Goal: Communication & Community: Answer question/provide support

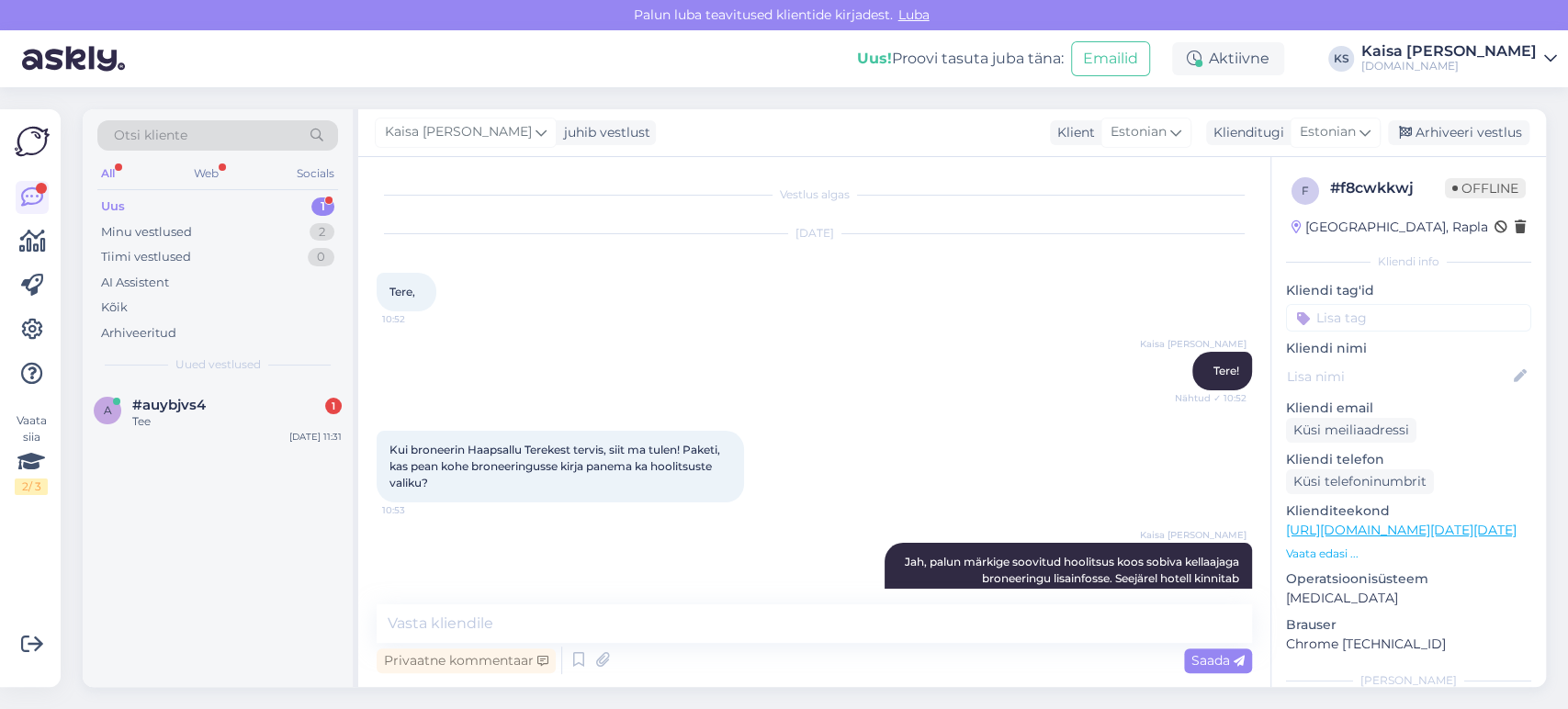
click at [248, 422] on div "Tee" at bounding box center [237, 421] width 210 height 16
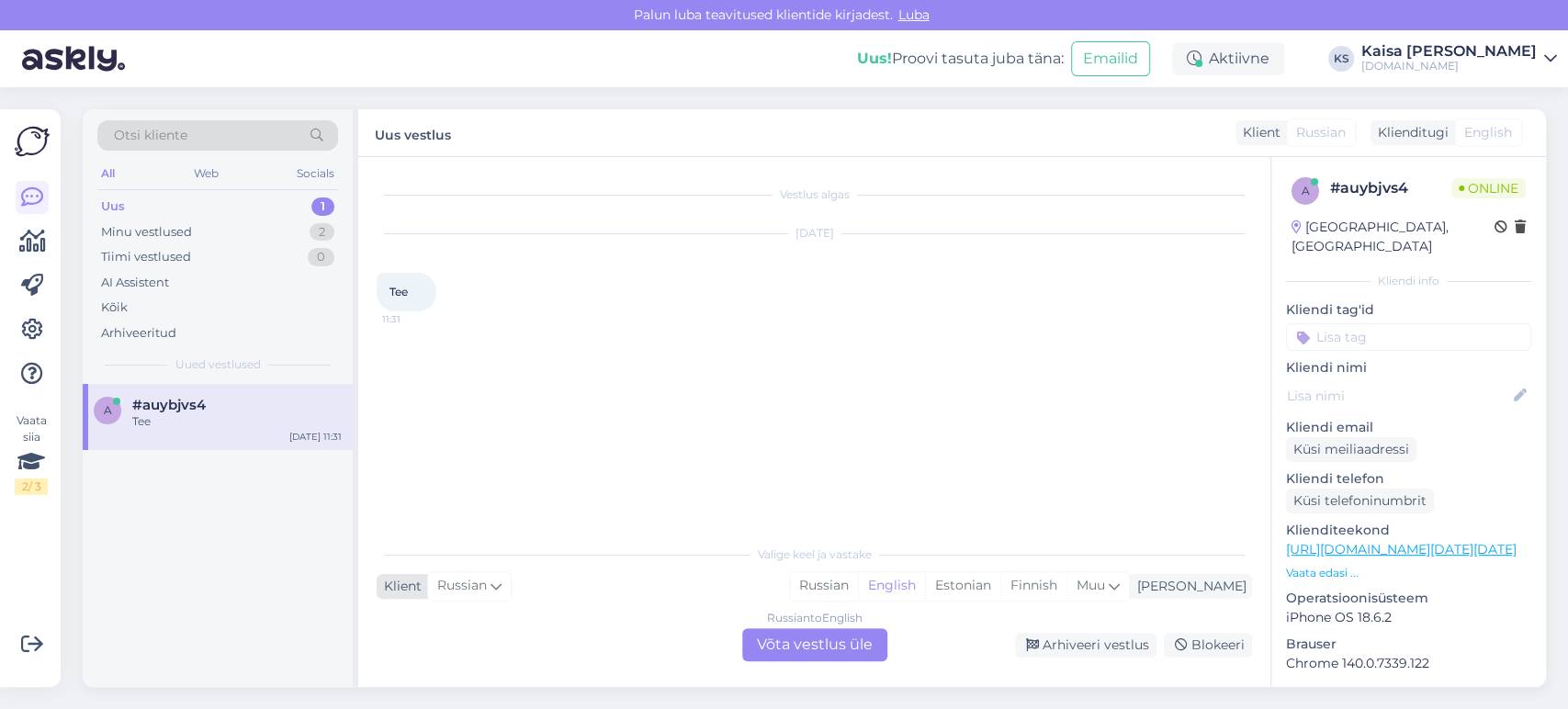
click at [485, 572] on div "Russian" at bounding box center [469, 585] width 84 height 29
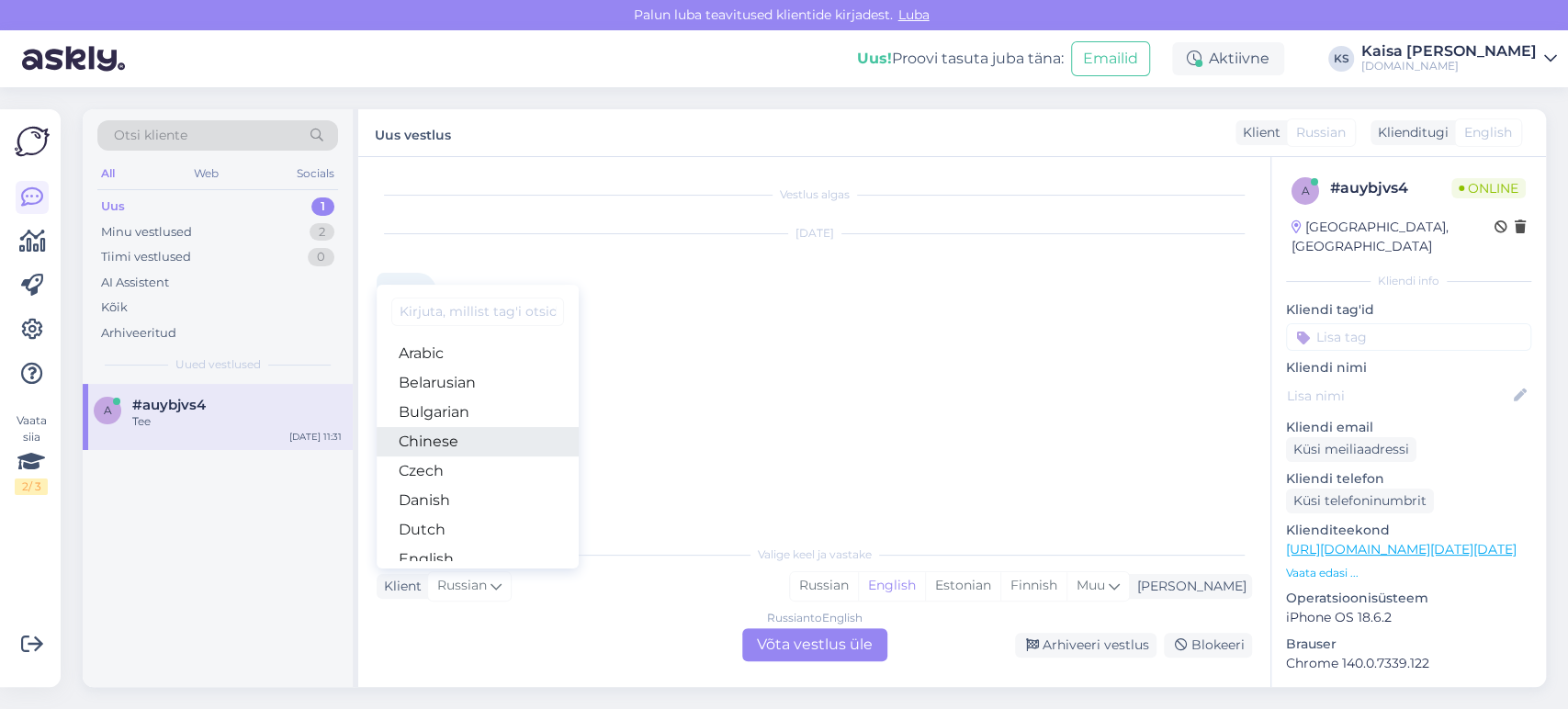
scroll to position [101, 0]
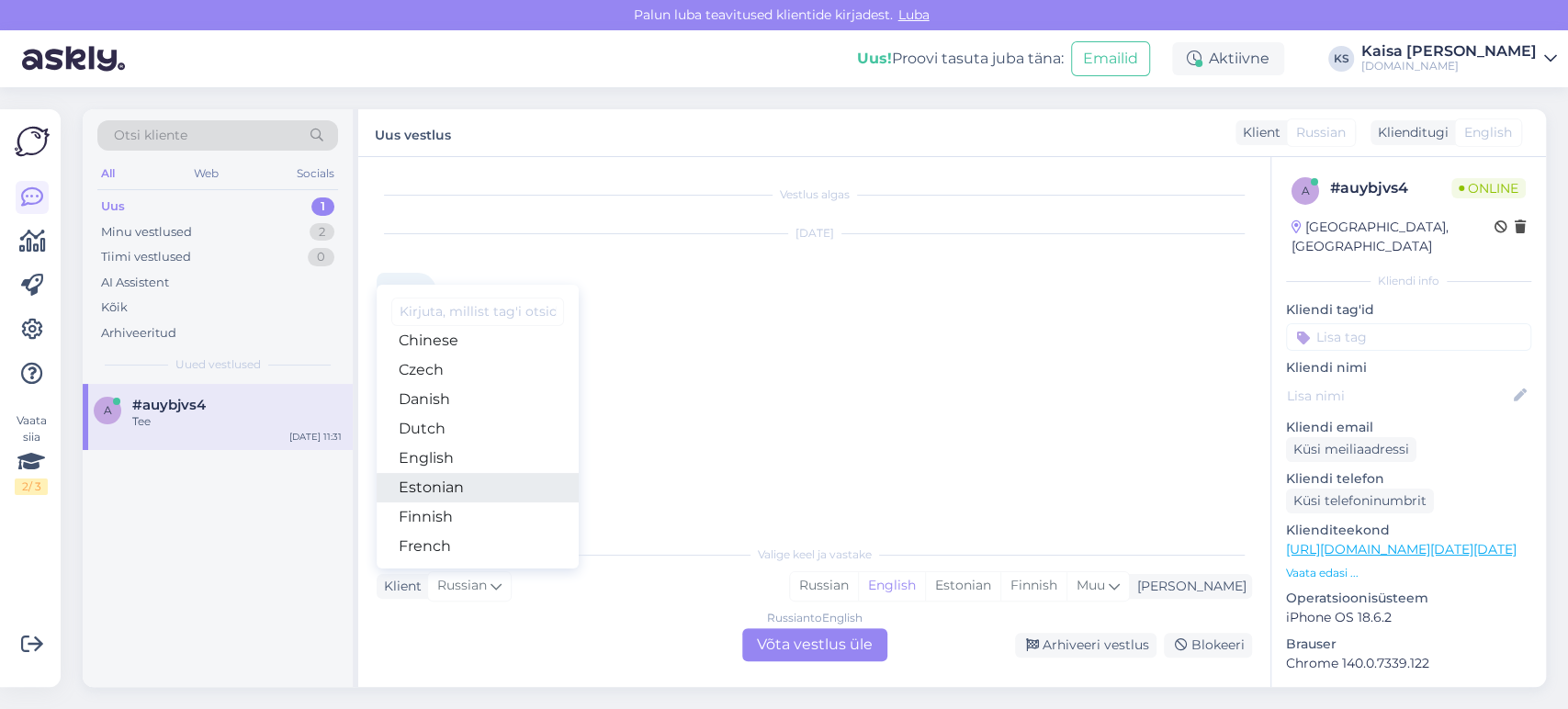
click at [461, 477] on link "Estonian" at bounding box center [477, 488] width 202 height 29
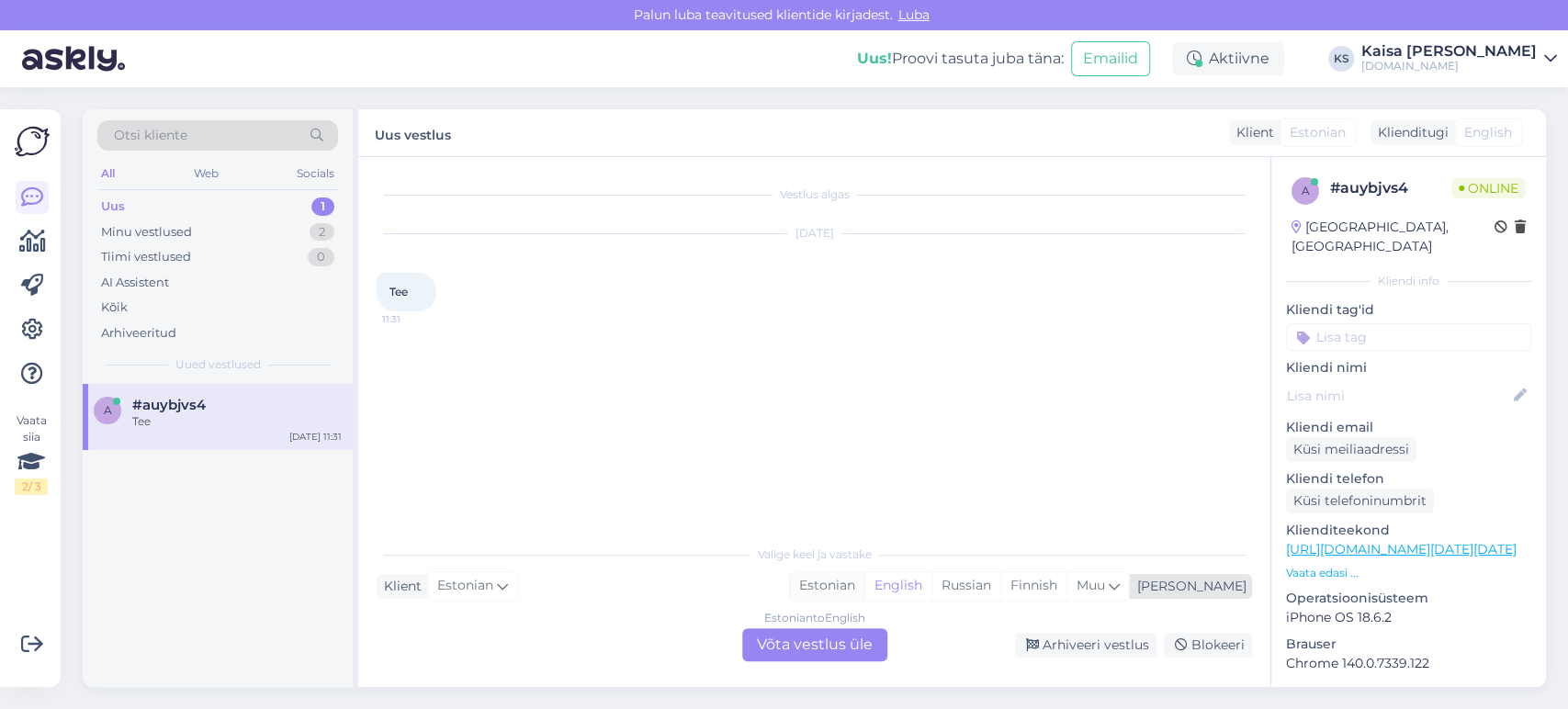
click at [865, 591] on div "Estonian" at bounding box center [827, 585] width 74 height 28
click at [848, 647] on div "Estonian to Estonian Võta vestlus üle" at bounding box center [814, 644] width 145 height 33
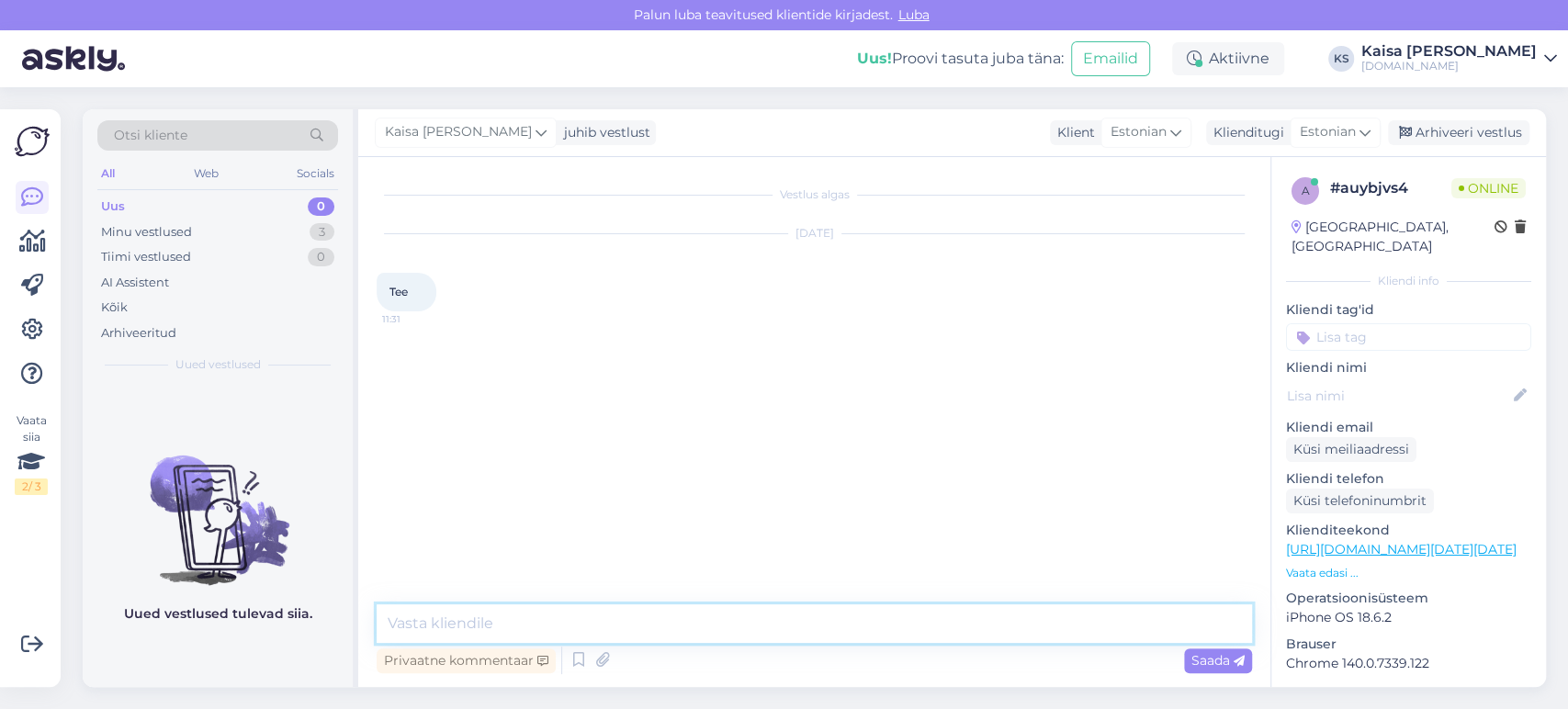
click at [822, 623] on textarea at bounding box center [814, 623] width 875 height 39
type textarea "Tere"
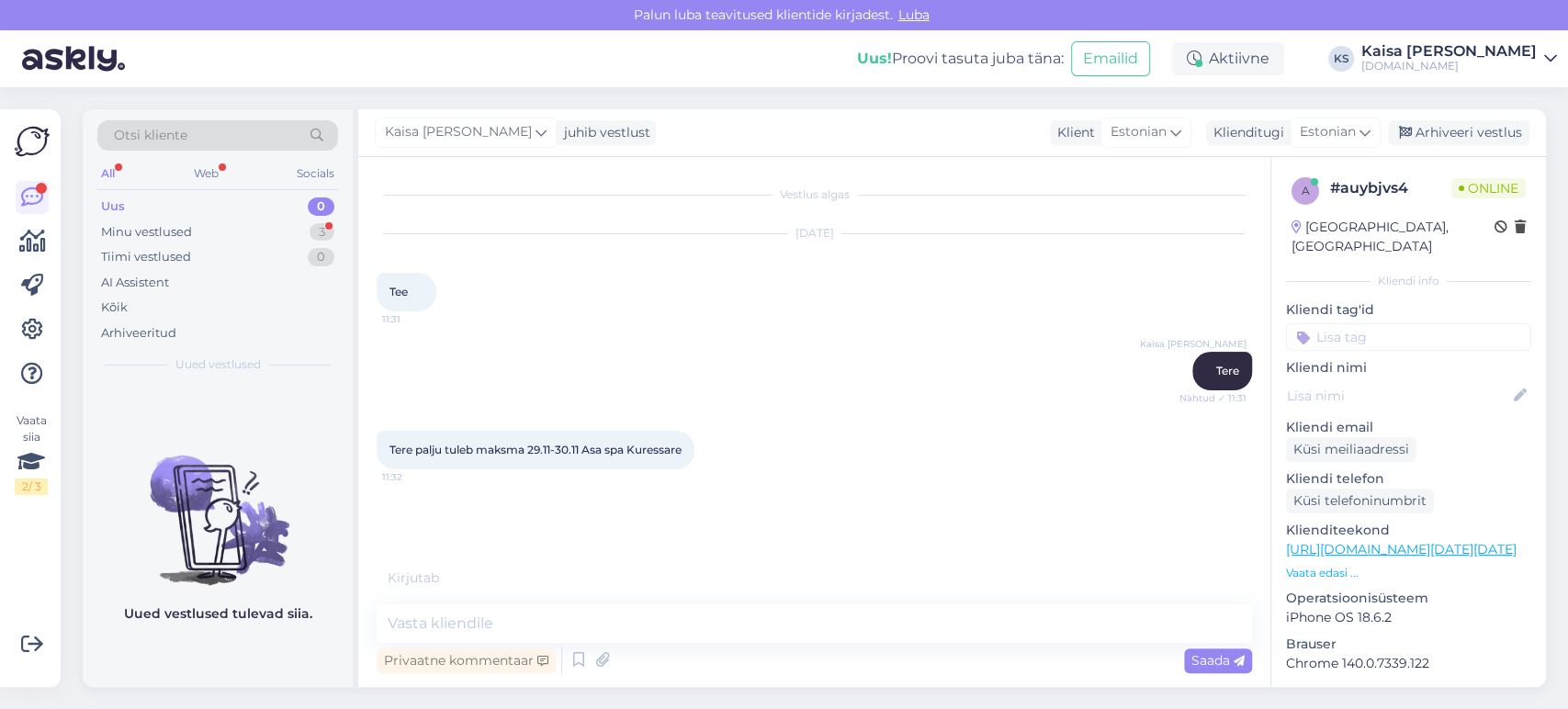
click at [1335, 565] on p "Vaata edasi ..." at bounding box center [1409, 573] width 245 height 16
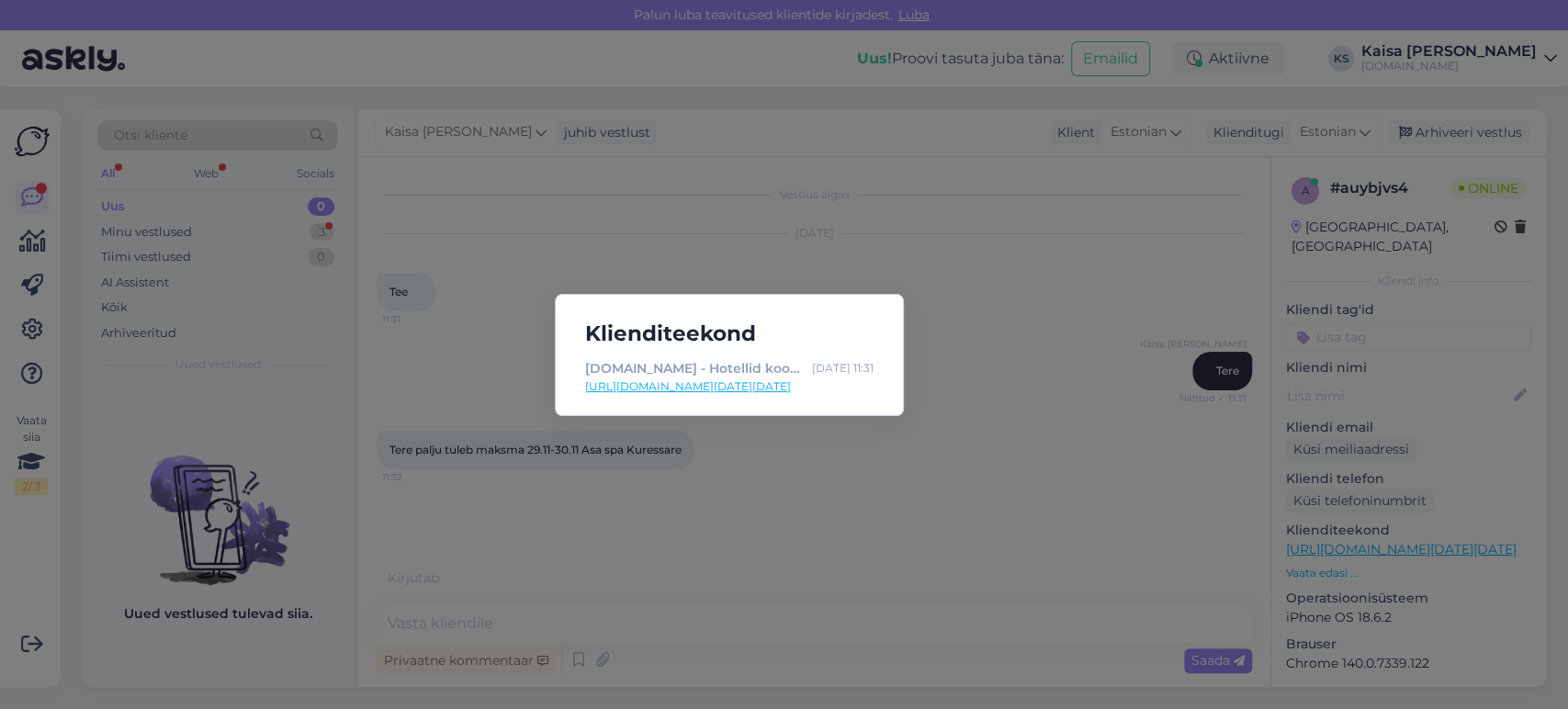
click at [809, 387] on link "[URL][DOMAIN_NAME][DATE][DATE]" at bounding box center [729, 386] width 288 height 16
click at [491, 269] on div "Klienditeekond [DOMAIN_NAME] - Hotellid koos võluvate lisavõimalustega [DATE] 1…" at bounding box center [784, 354] width 1568 height 709
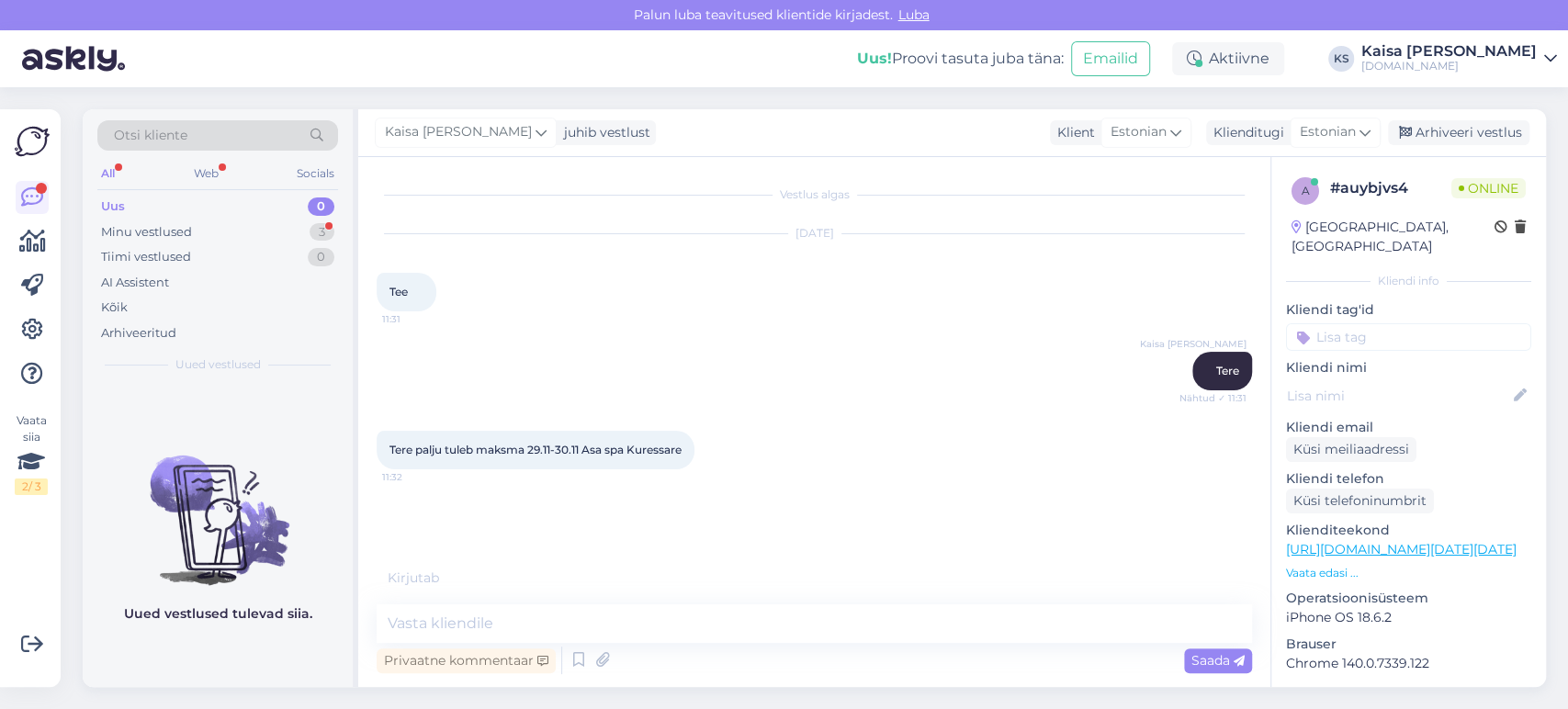
click at [501, 601] on div "Vestlus algas [DATE] Tee 11:31 Kaisa [PERSON_NAME] Tere Nähtud ✓ 11:31 Tere pal…" at bounding box center [814, 422] width 912 height 529
click at [527, 615] on textarea at bounding box center [814, 623] width 875 height 39
type textarea "Palun täpsustage külaliste arvu, laste puhul ka vanust."
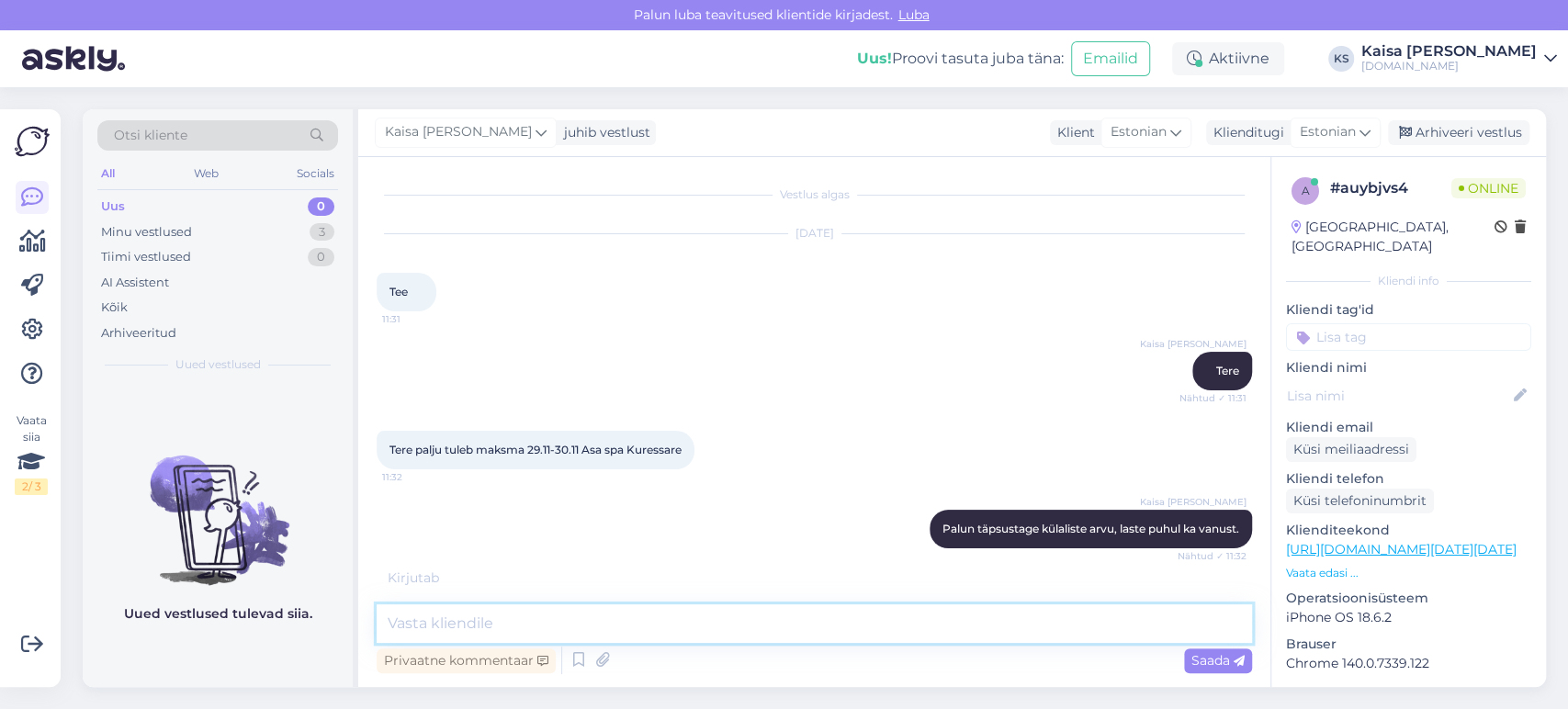
scroll to position [59, 0]
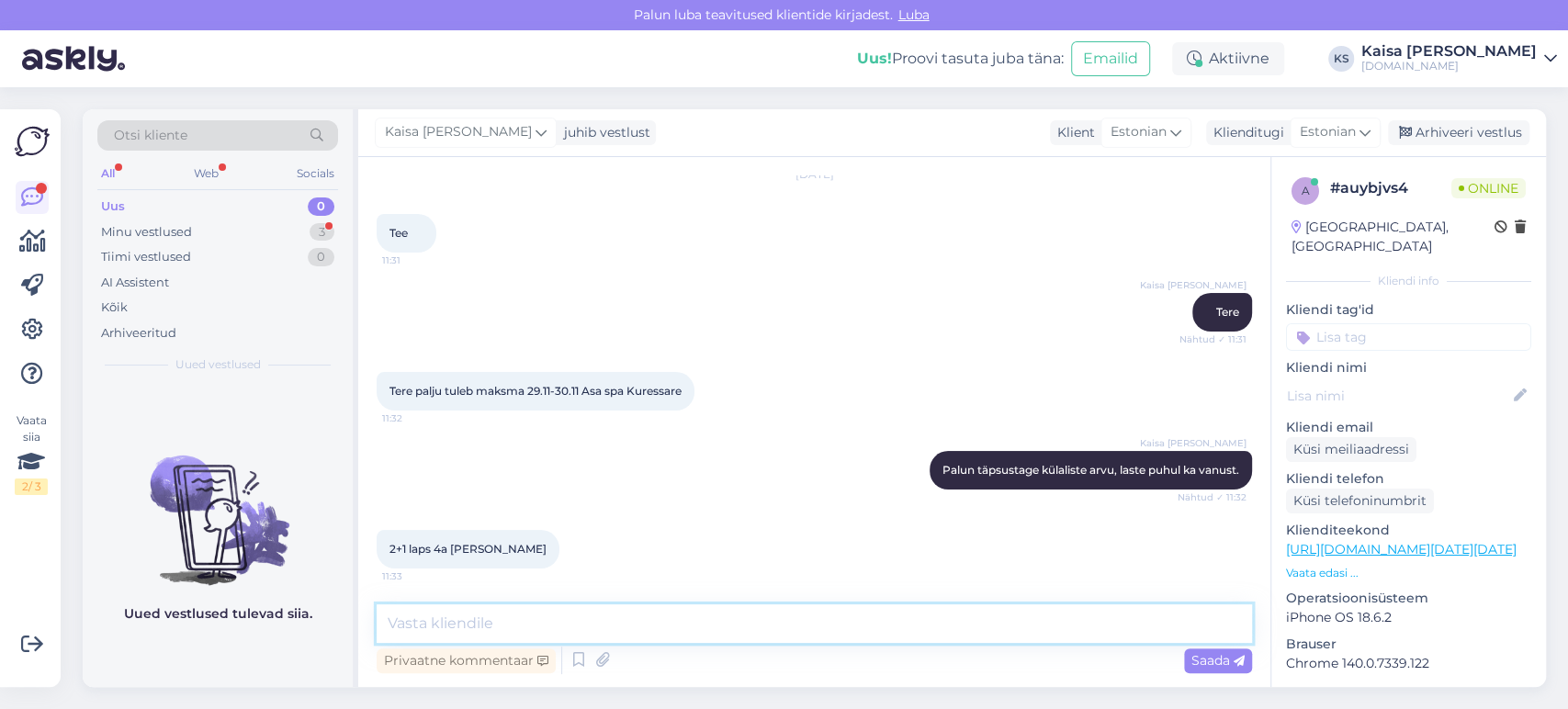
click at [522, 619] on textarea at bounding box center [814, 623] width 875 height 39
paste textarea "[URL][DOMAIN_NAME][DATE][DATE]"
type textarea "Otselink on siin: [URL][DOMAIN_NAME][DATE][DATE]"
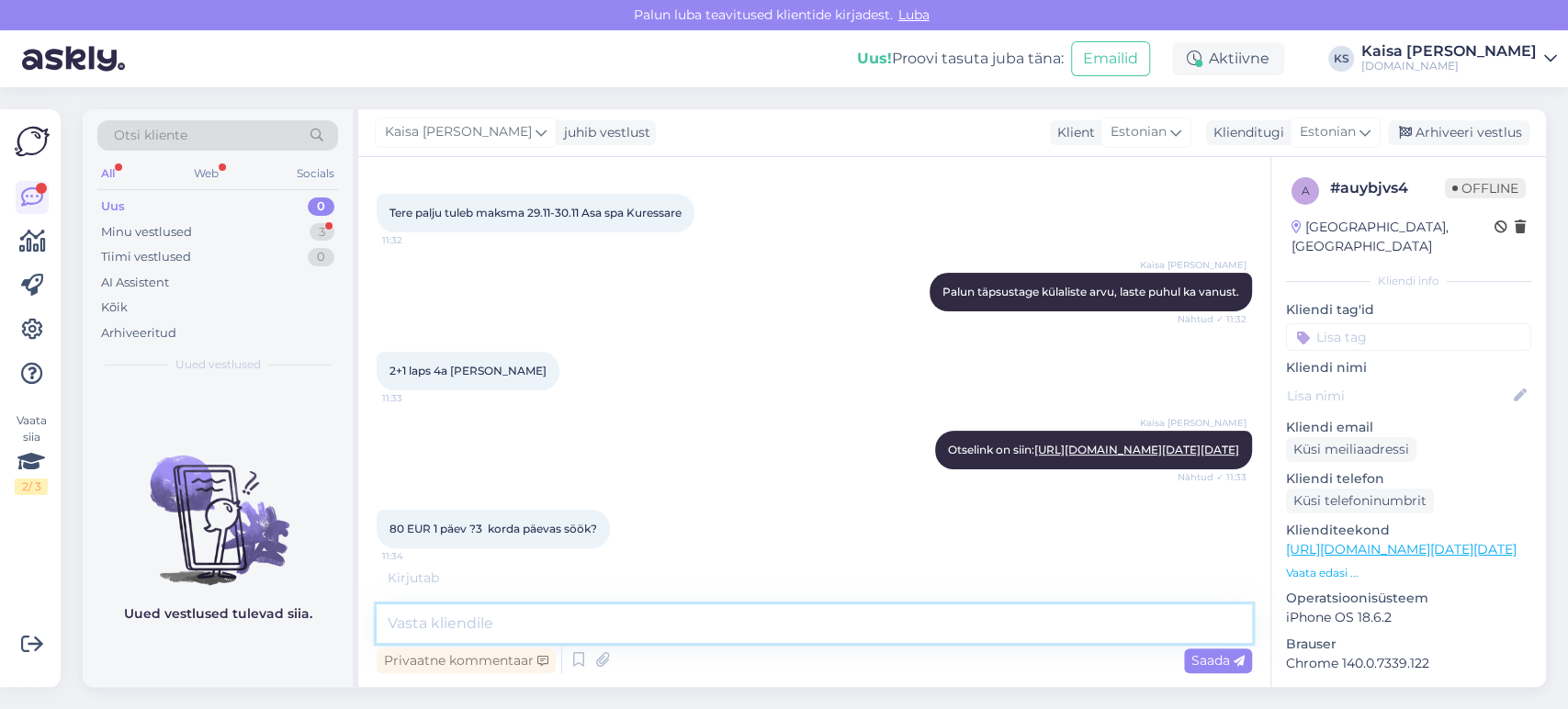
scroll to position [382, 0]
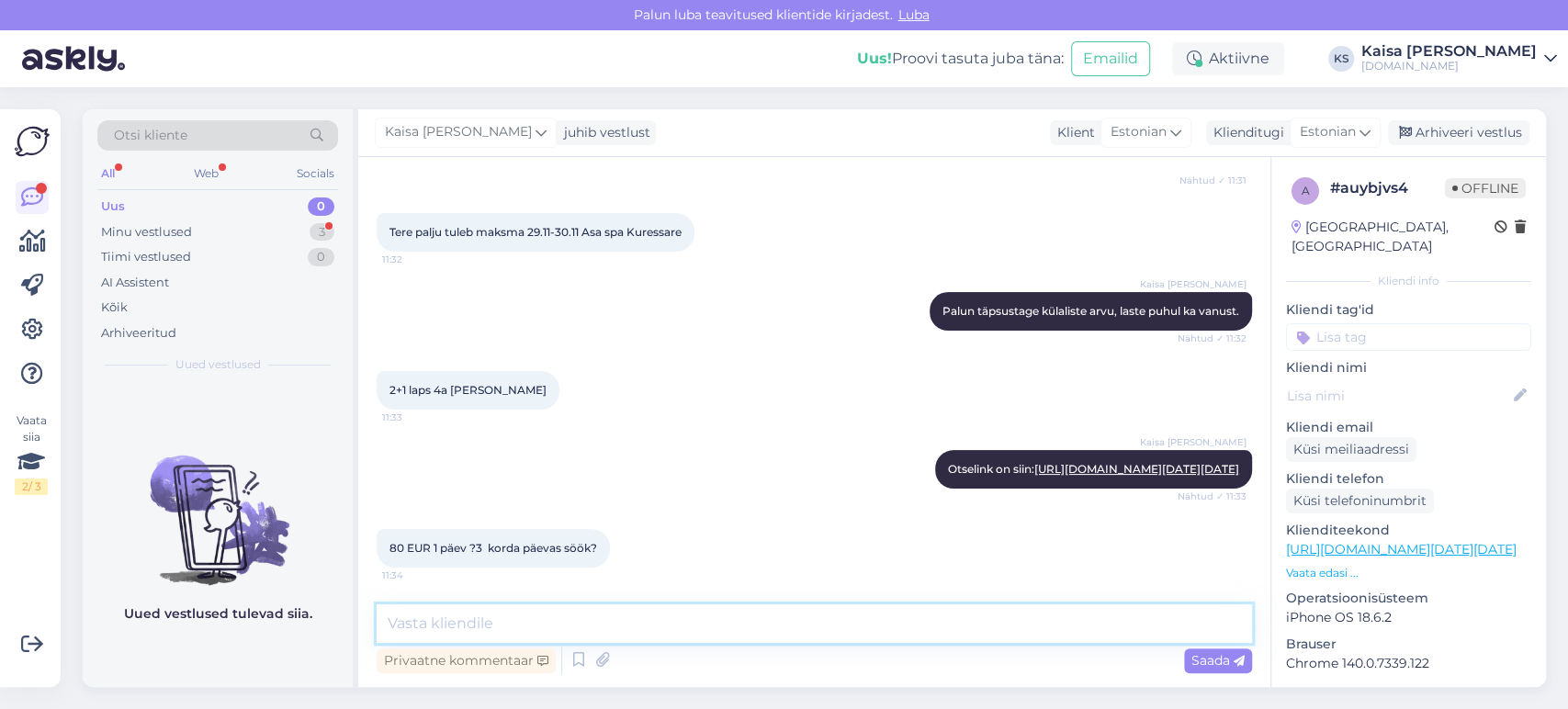
click at [637, 617] on textarea at bounding box center [814, 623] width 875 height 39
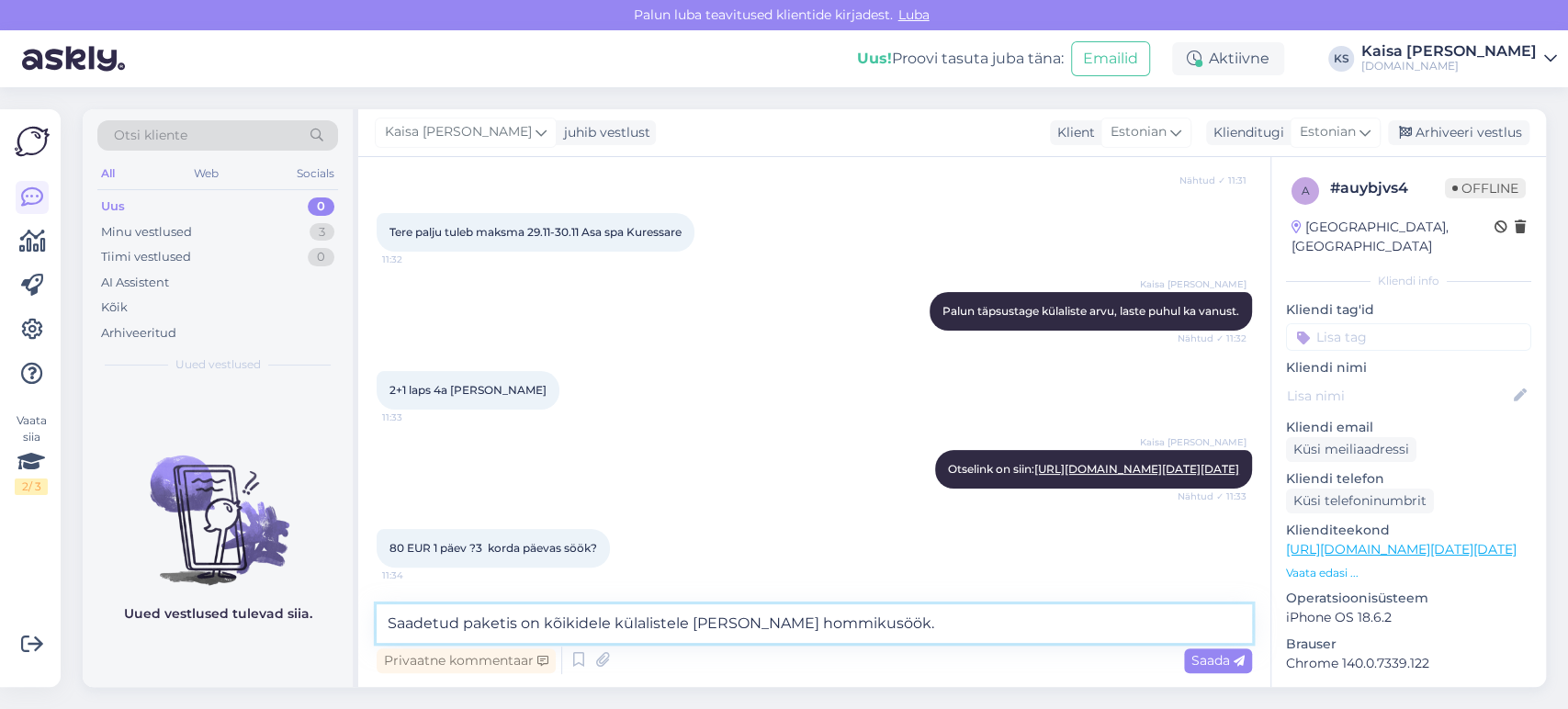
type textarea "Saadetud paketis on kõikidele külalistele [PERSON_NAME] hommikusöök."
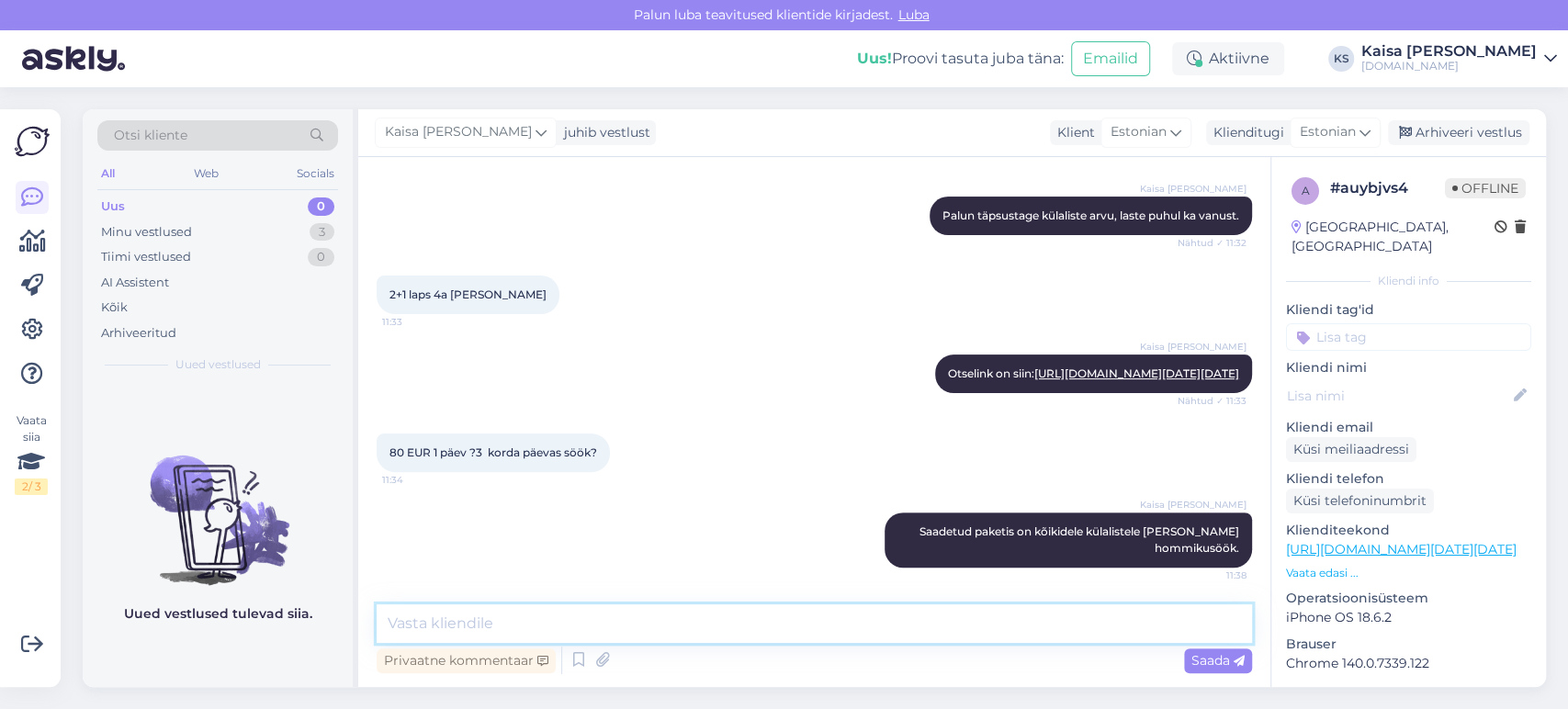
scroll to position [461, 0]
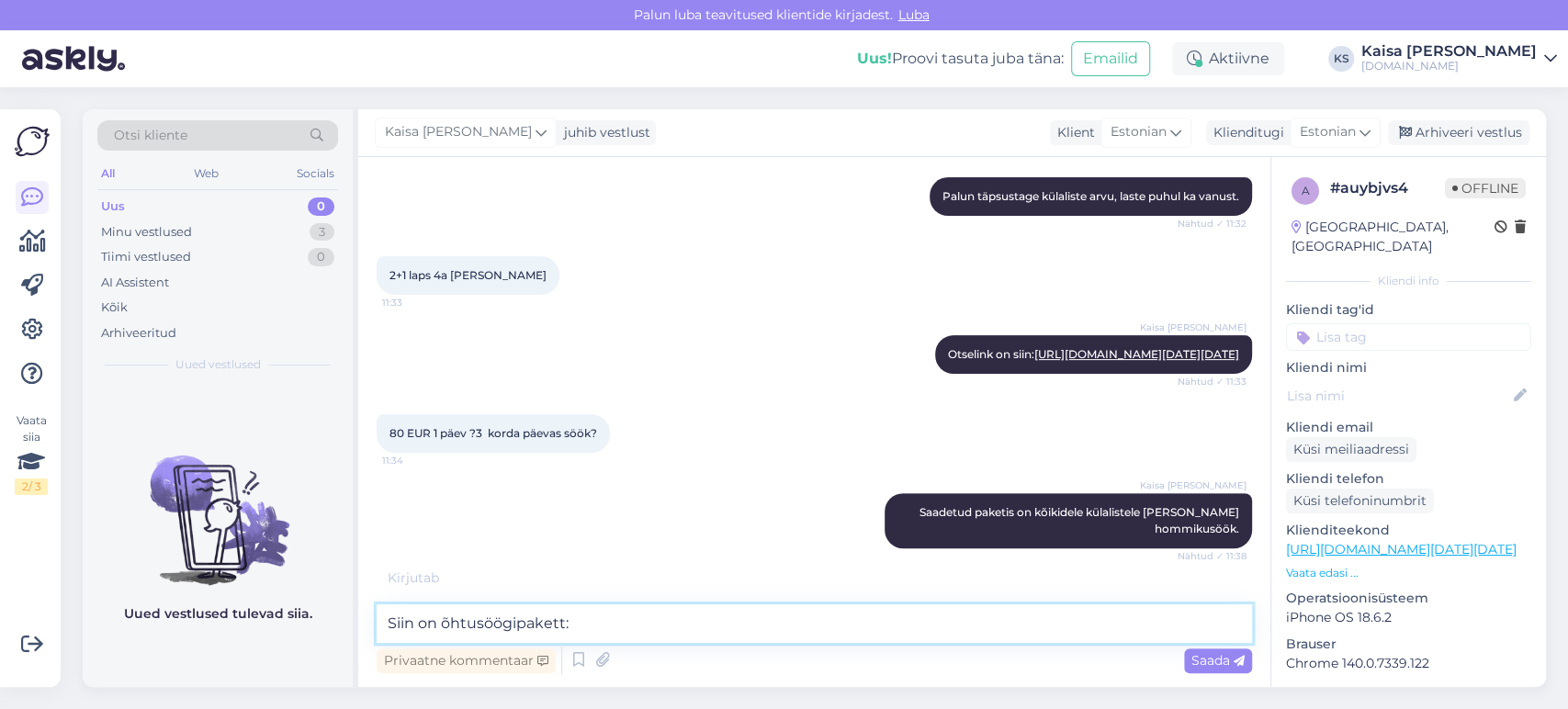
paste textarea "[URL][DOMAIN_NAME][PERSON_NAME][DATE][DATE]"
type textarea "Siin on õhtusöögipakett: [URL][DOMAIN_NAME][PERSON_NAME][DATE][DATE]"
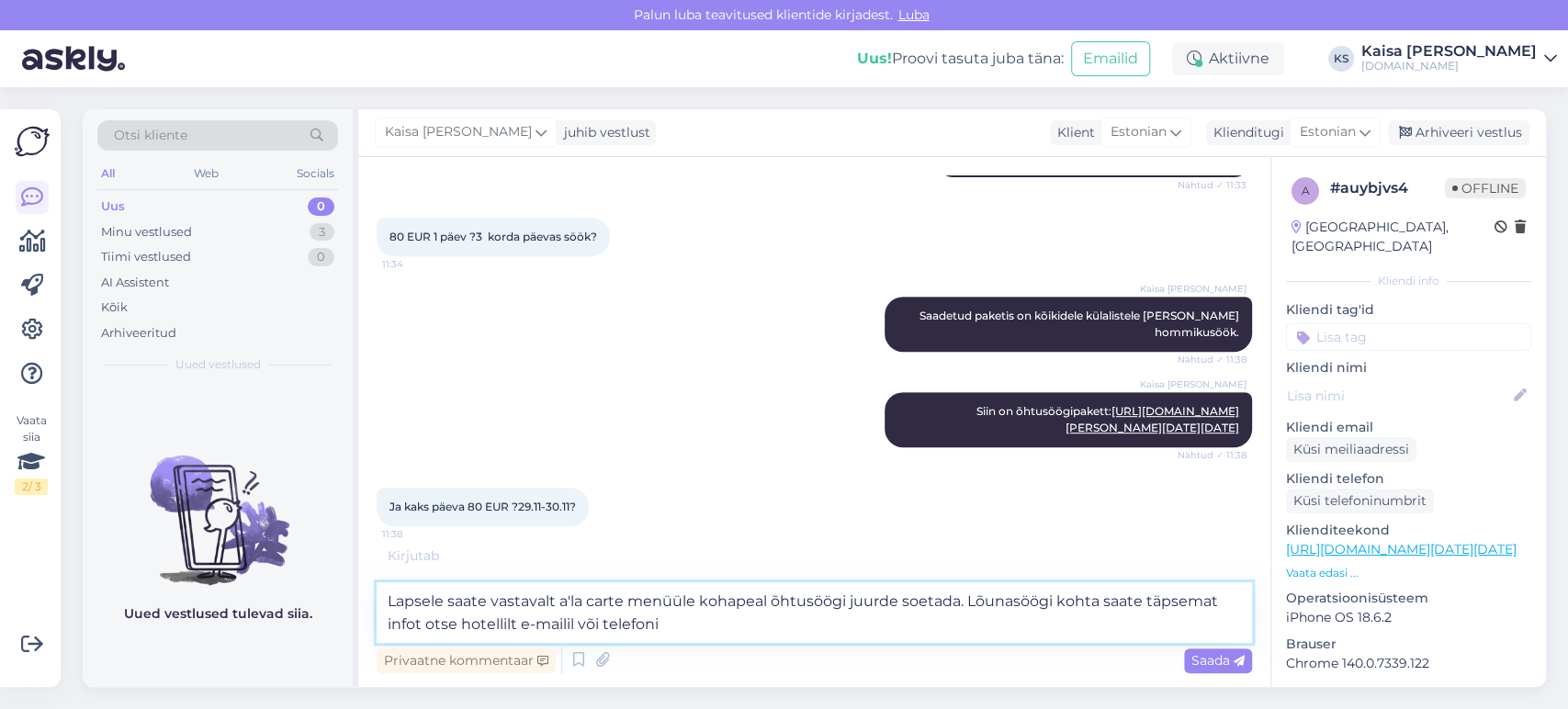
scroll to position [901, 0]
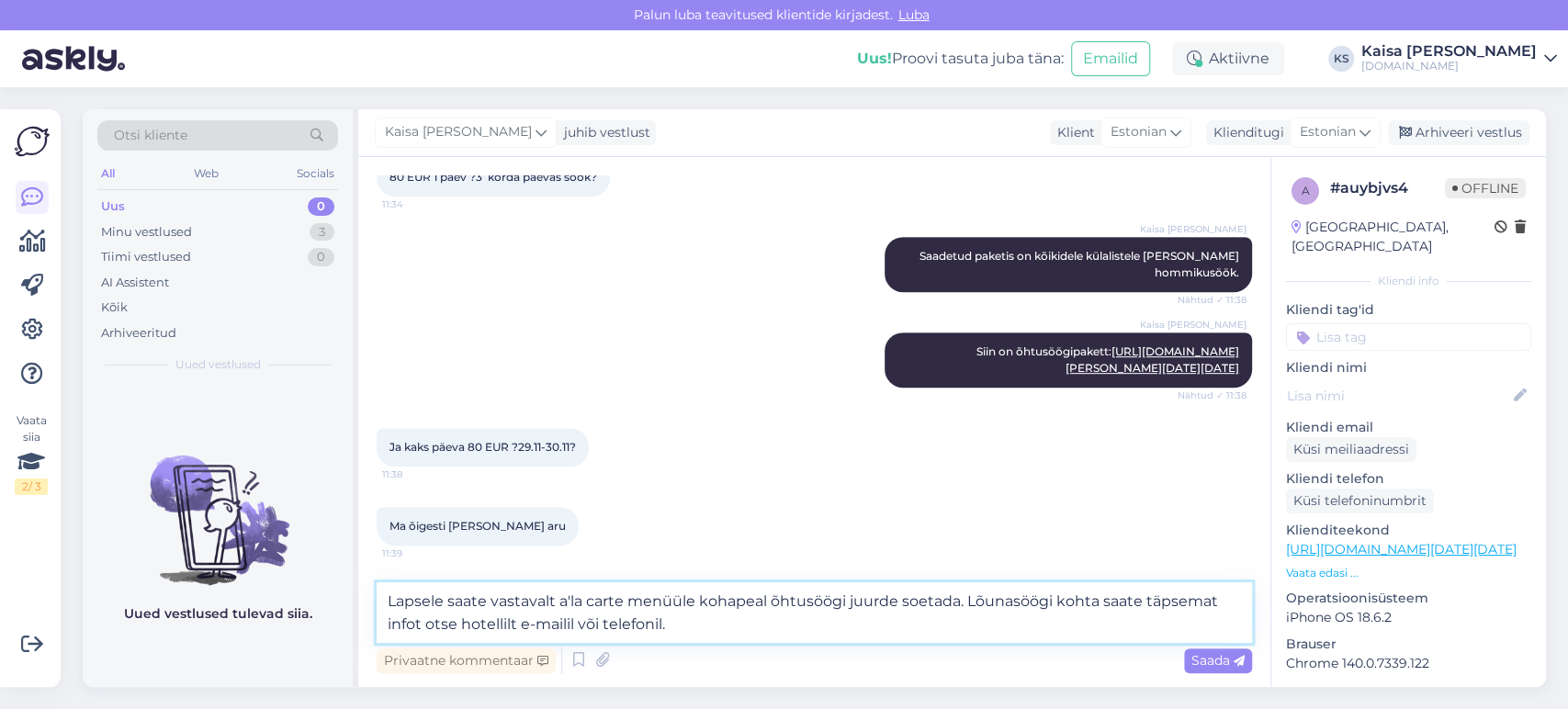
click at [573, 629] on textarea "Lapsele saate vastavalt a'la carte menüüle kohapeal õhtusöögi juurde soetada. L…" at bounding box center [814, 612] width 875 height 61
paste textarea "[EMAIL_ADDRESS][DOMAIN_NAME]"
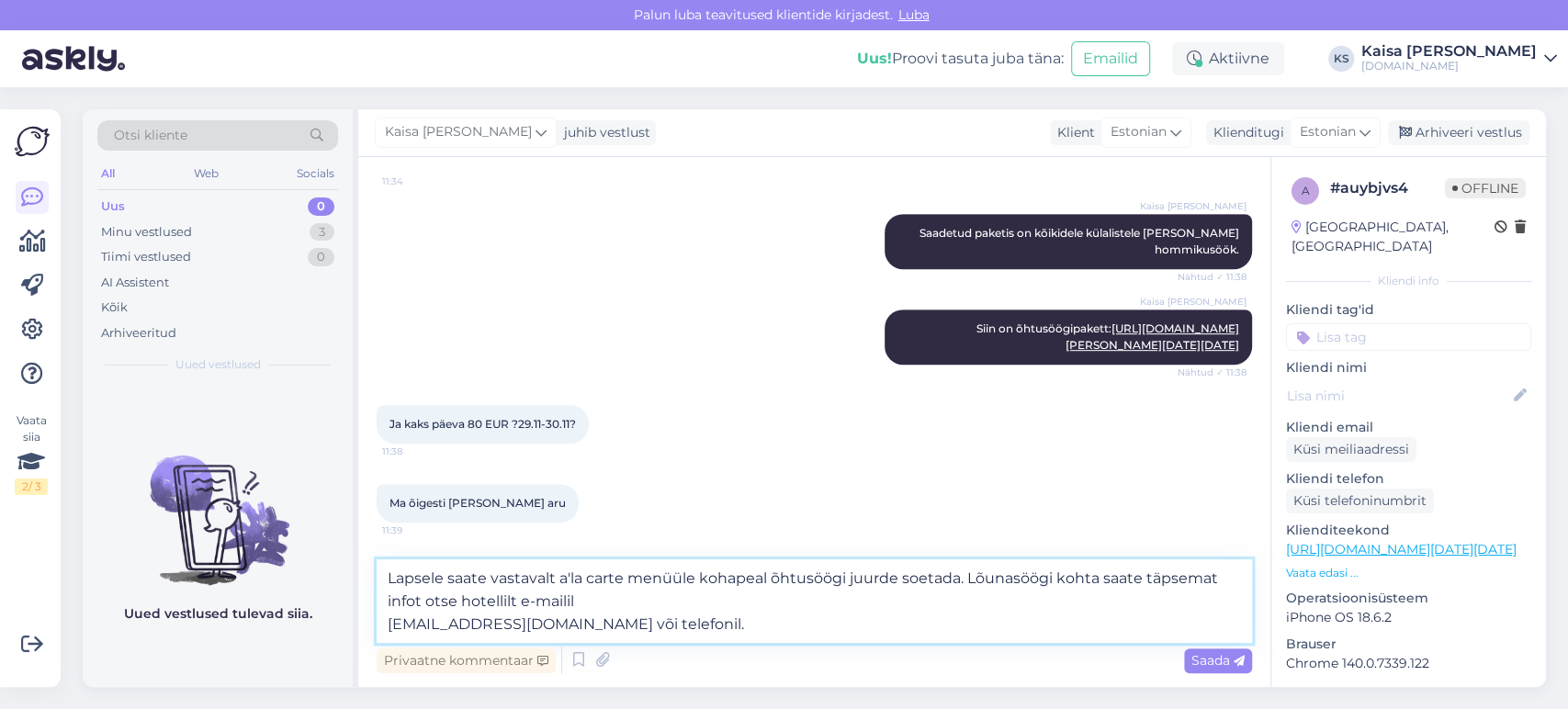
click at [386, 630] on textarea "Lapsele saate vastavalt a'la carte menüüle kohapeal õhtusöögi juurde soetada. L…" at bounding box center [814, 601] width 875 height 84
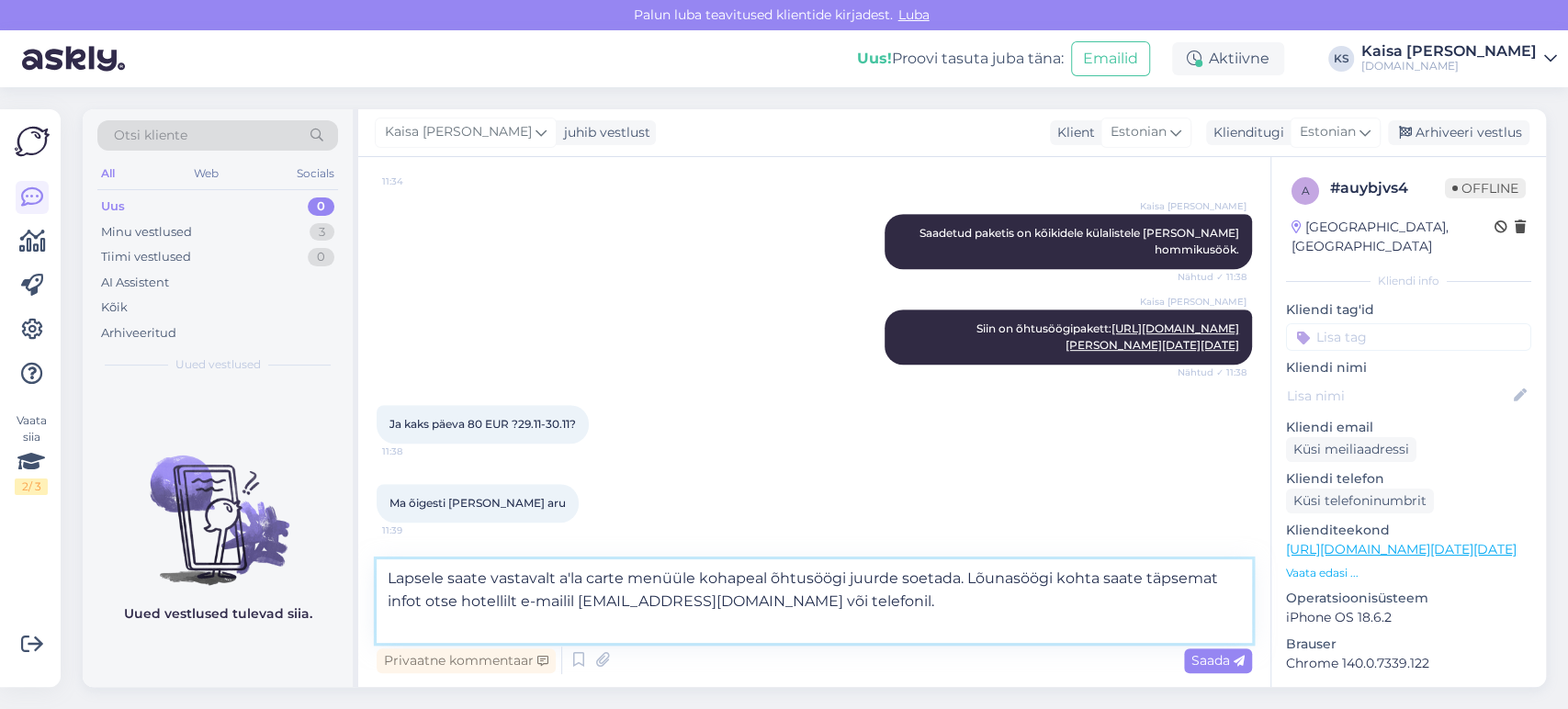
scroll to position [901, 0]
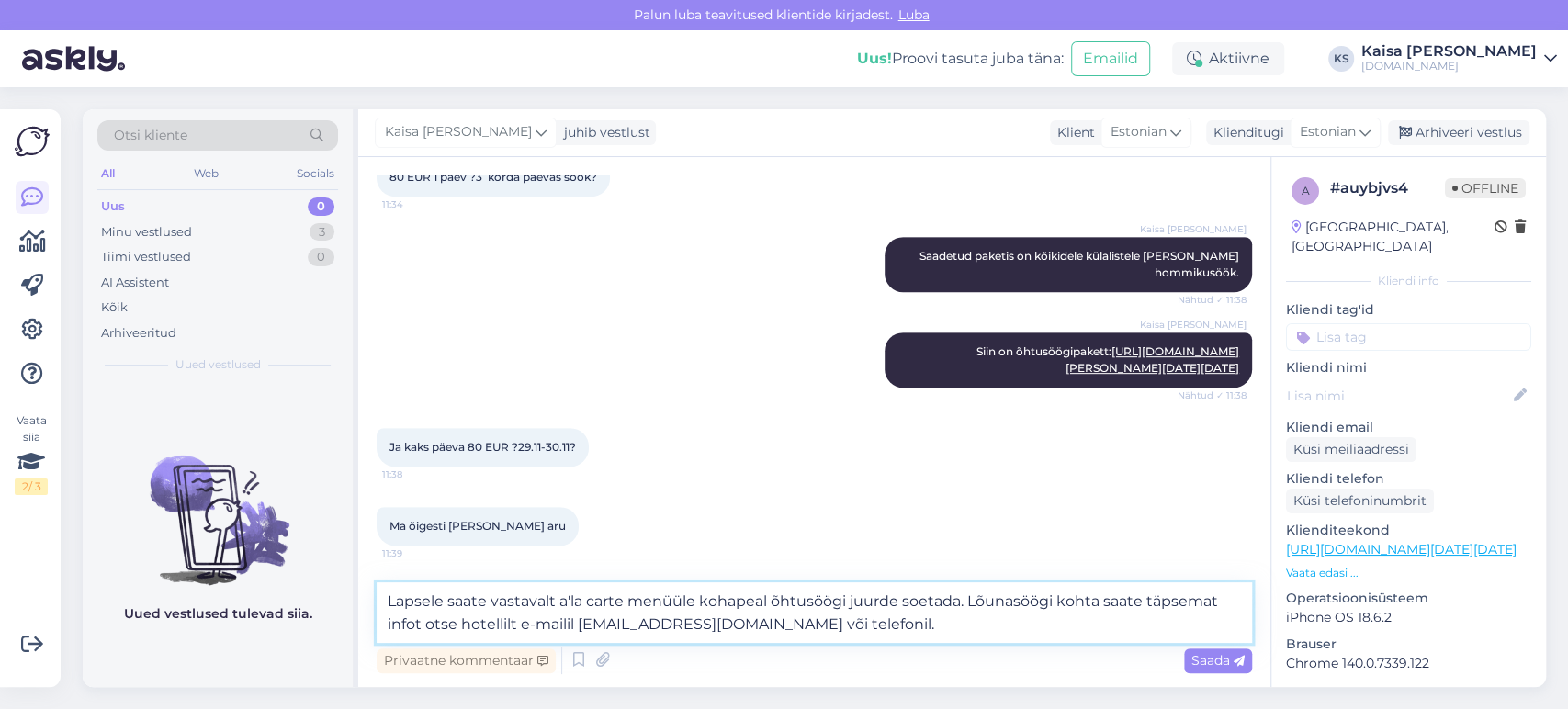
click at [779, 626] on textarea "Lapsele saate vastavalt a'la carte menüüle kohapeal õhtusöögi juurde soetada. L…" at bounding box center [814, 612] width 875 height 61
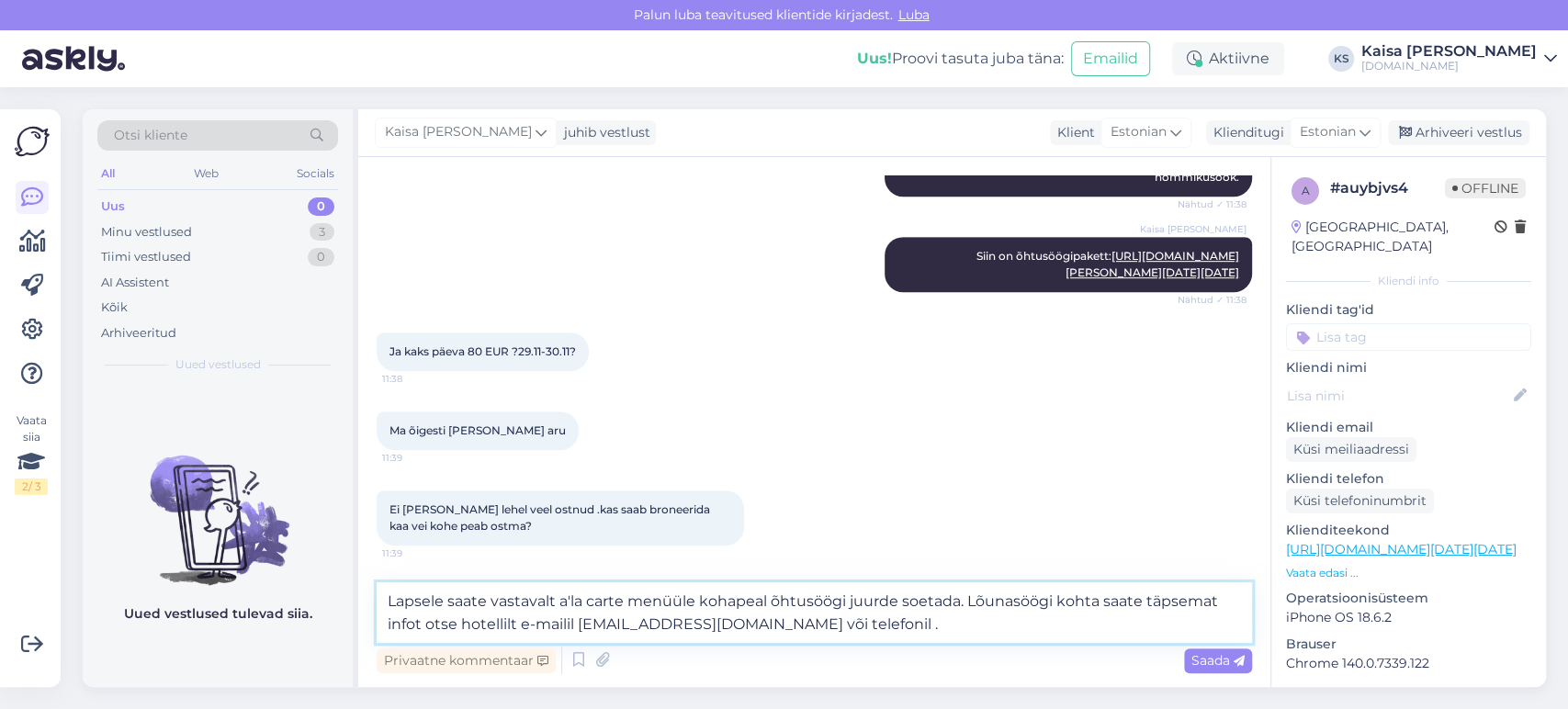
paste textarea "[PHONE_NUMBER]"
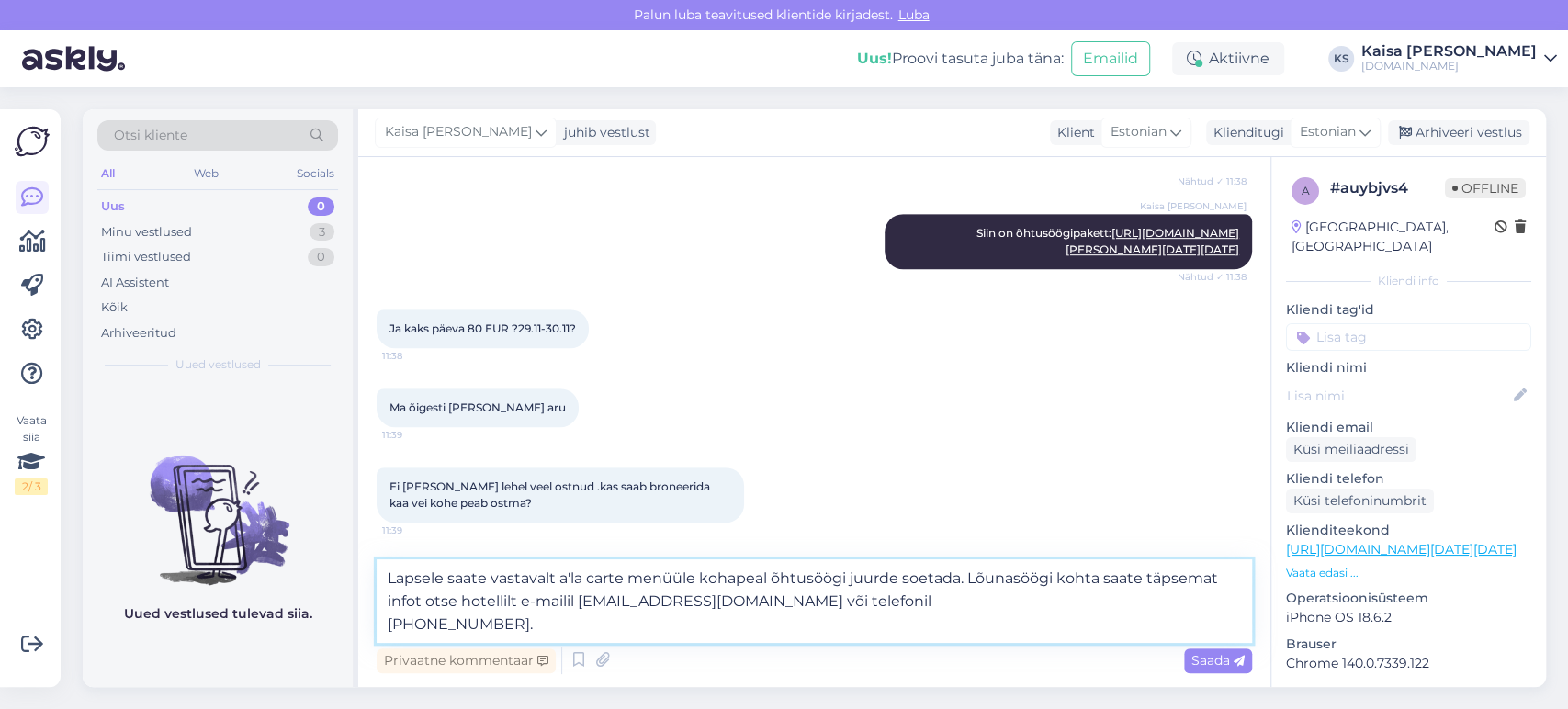
click at [384, 623] on textarea "Lapsele saate vastavalt a'la carte menüüle kohapeal õhtusöögi juurde soetada. L…" at bounding box center [814, 601] width 875 height 84
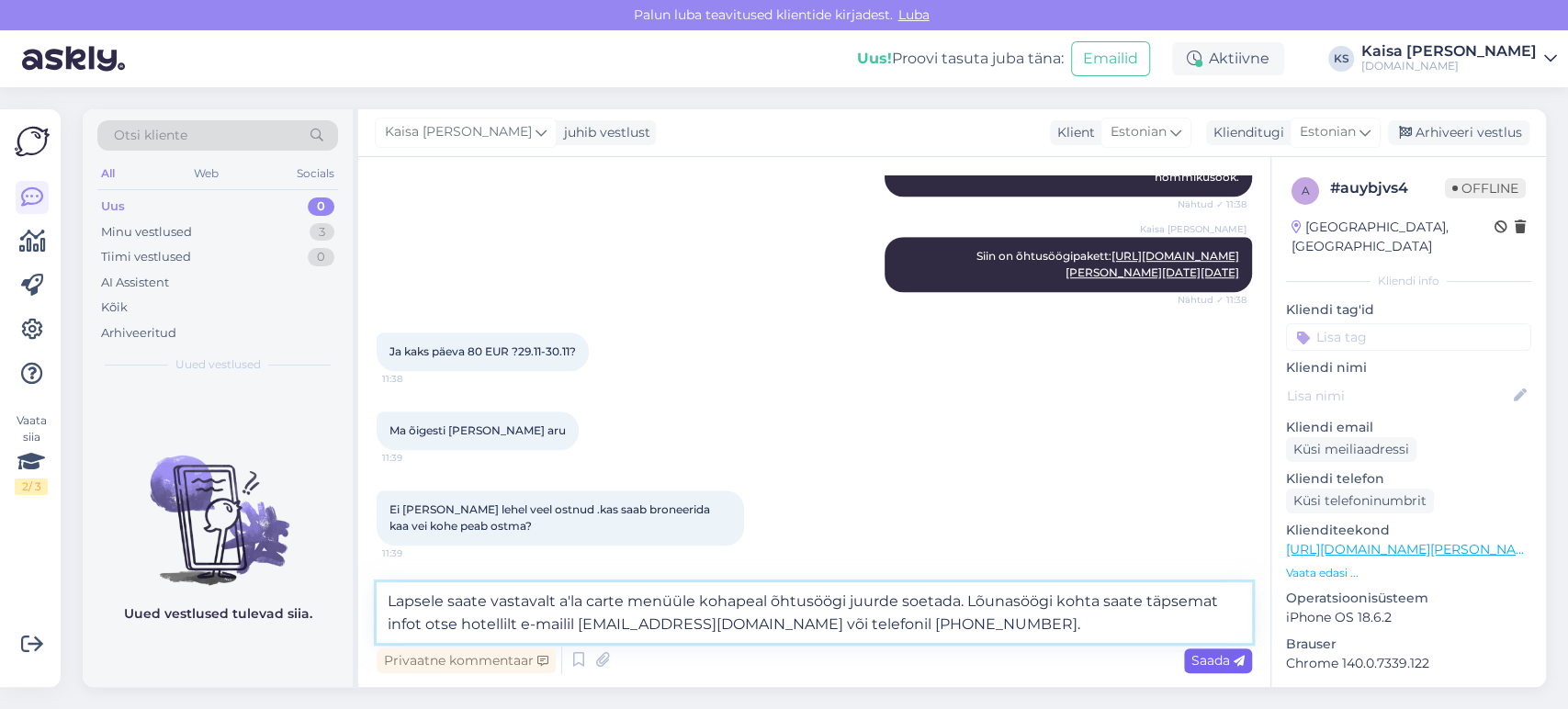
type textarea "Lapsele saate vastavalt a'la carte menüüle kohapeal õhtusöögi juurde soetada. L…"
click at [1210, 664] on span "Saada" at bounding box center [1217, 660] width 53 height 16
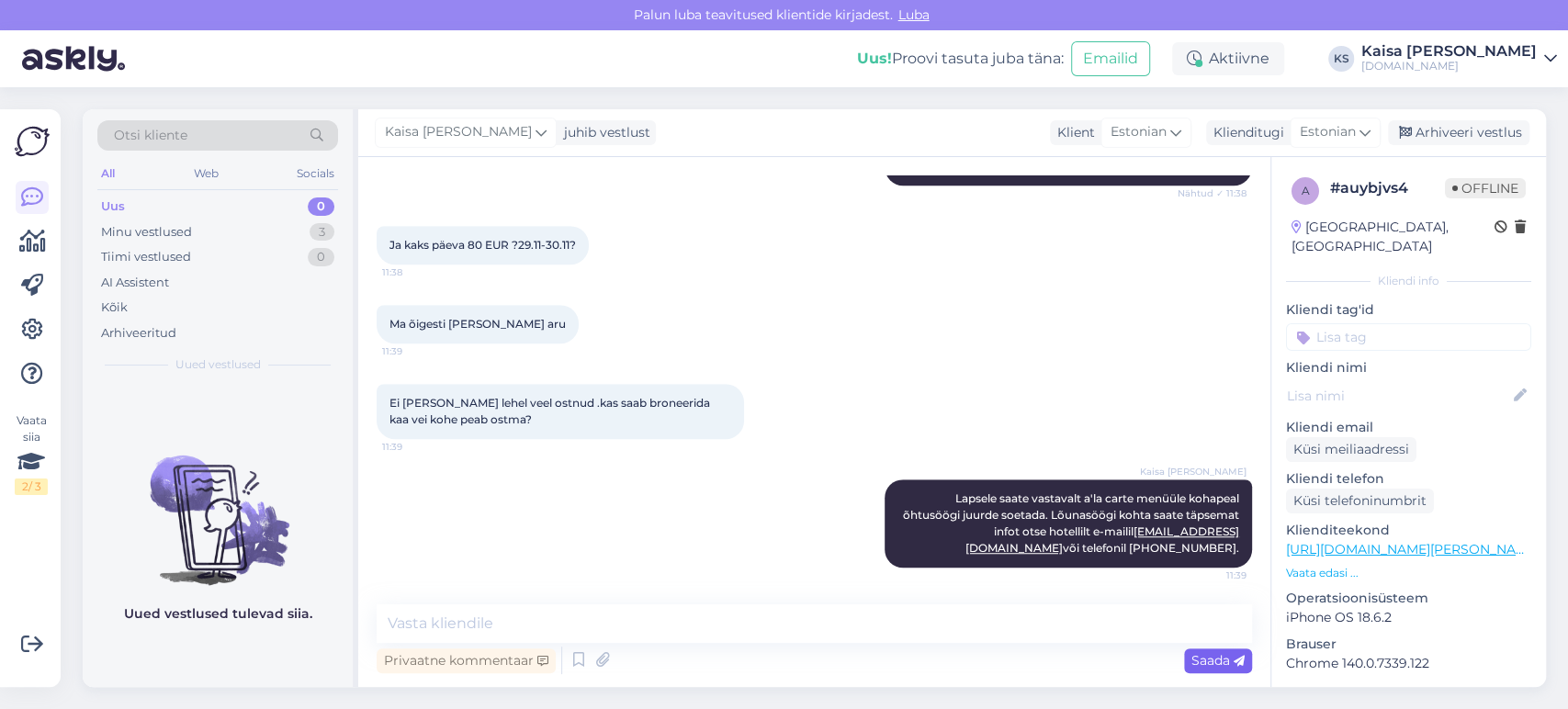
scroll to position [1104, 0]
click at [586, 620] on textarea at bounding box center [814, 623] width 875 height 39
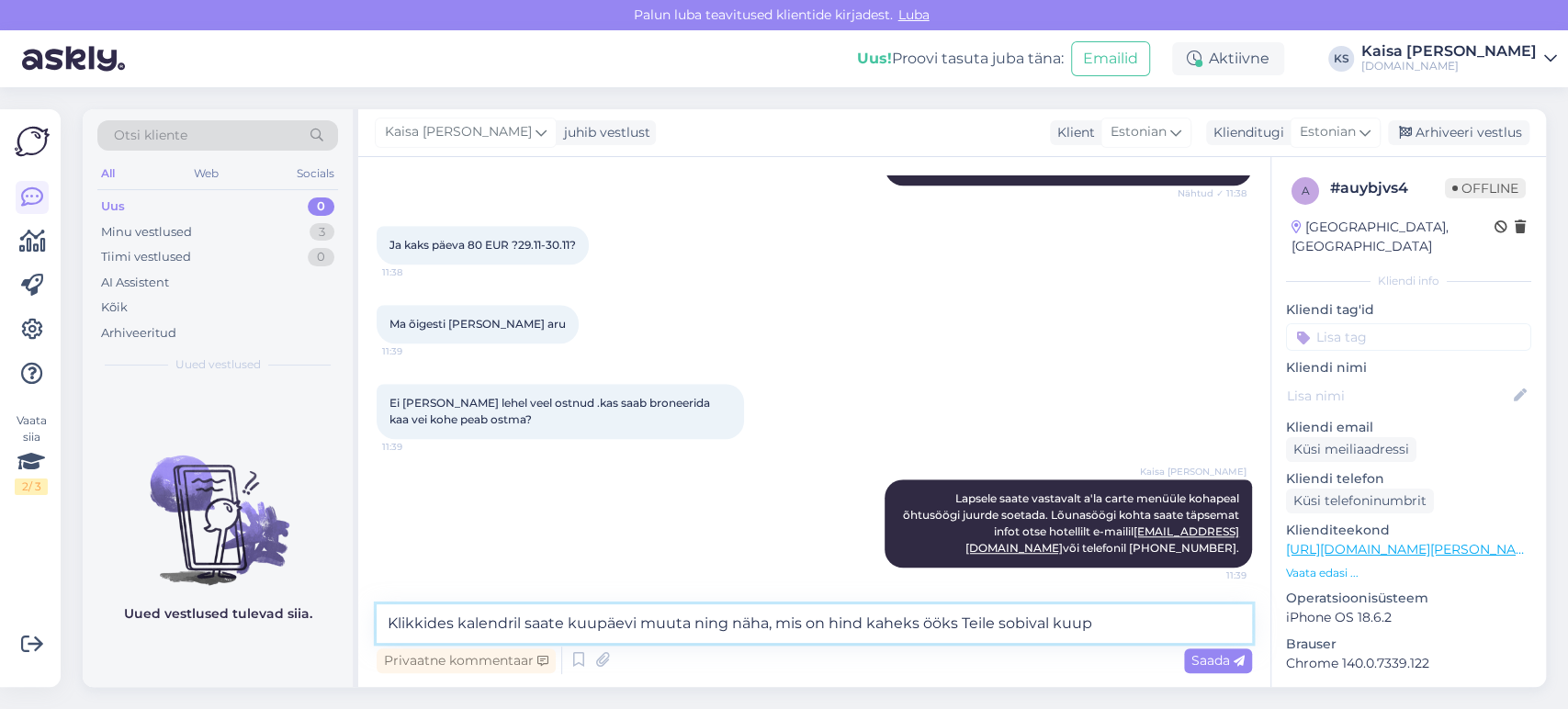
scroll to position [1124, 0]
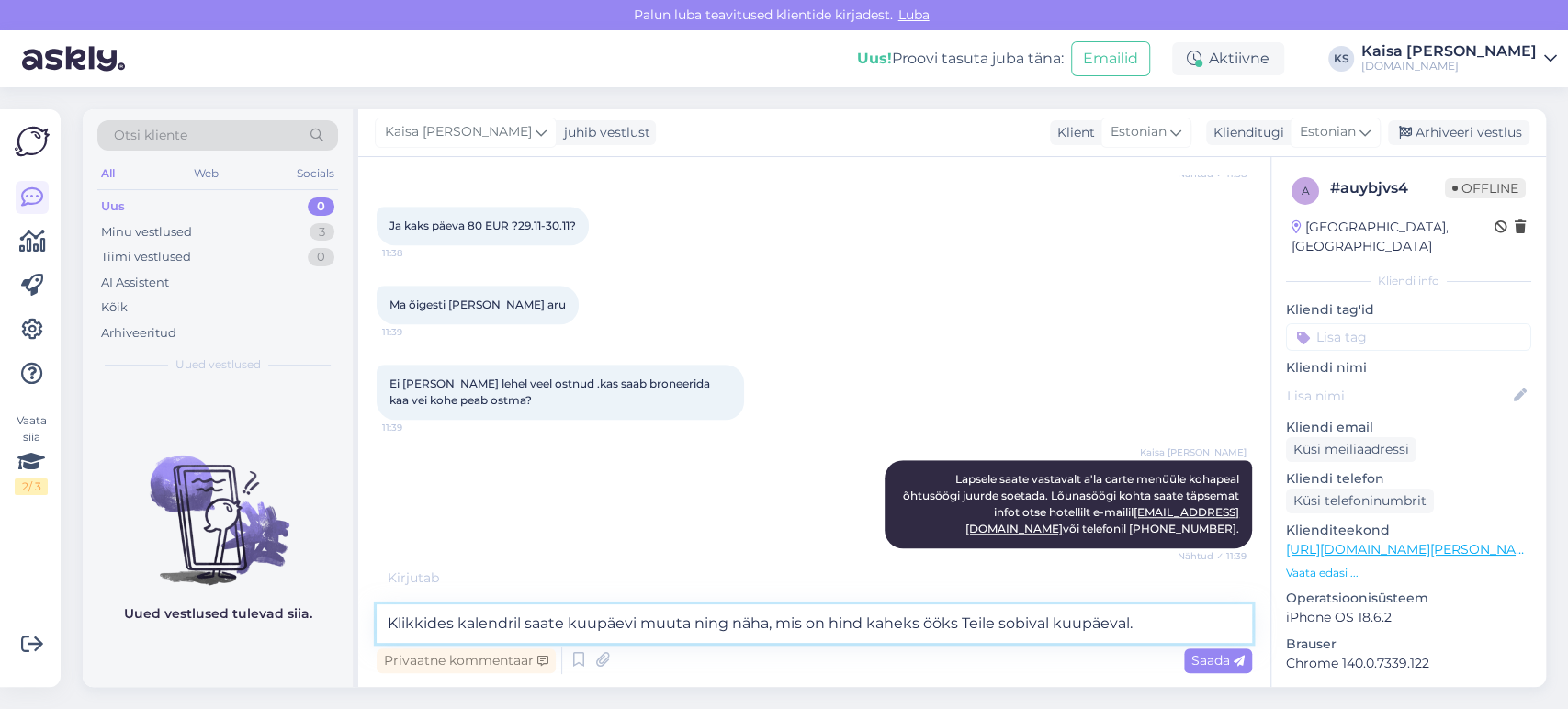
type textarea "Klikkides kalendril saate kuupäevi muuta ning näha, mis on hind kaheks ööks Tei…"
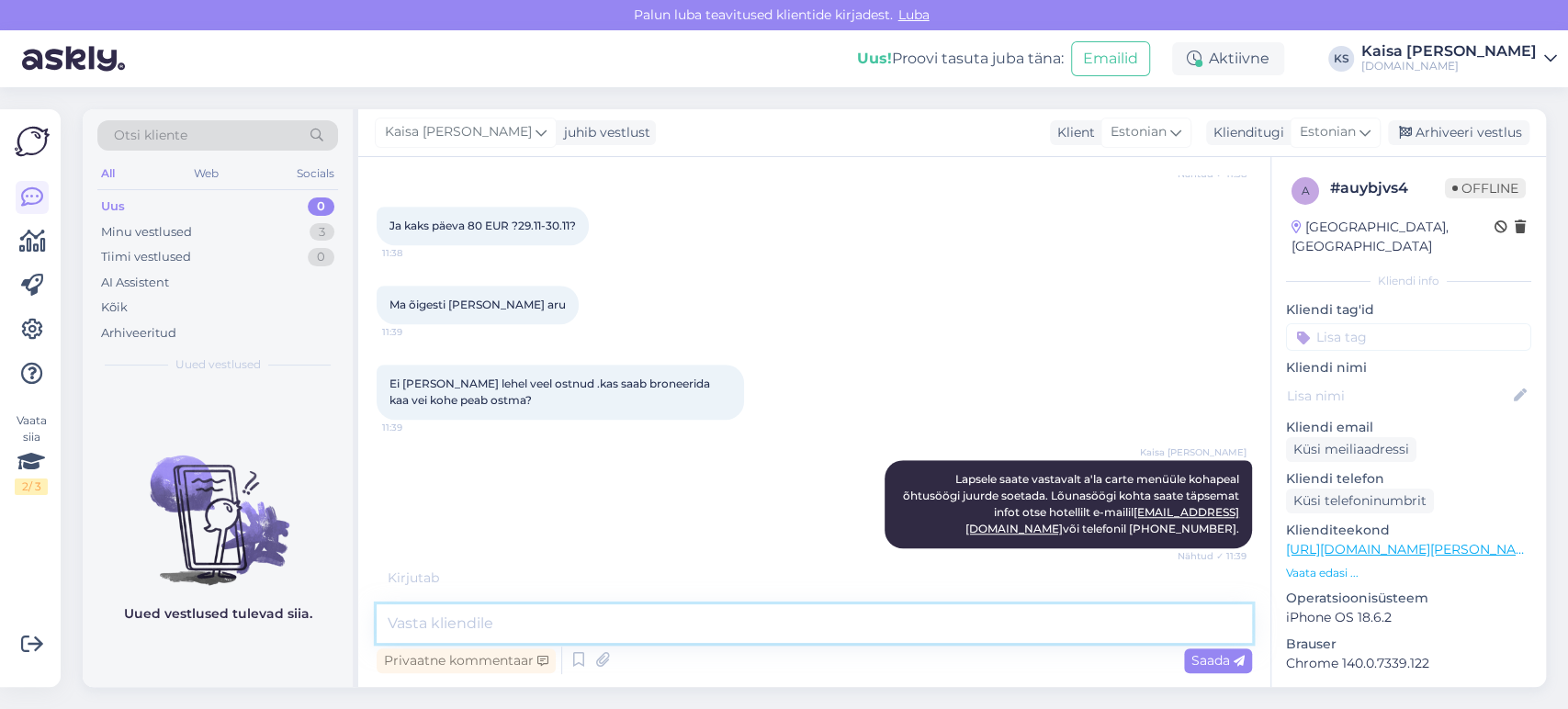
scroll to position [1199, 0]
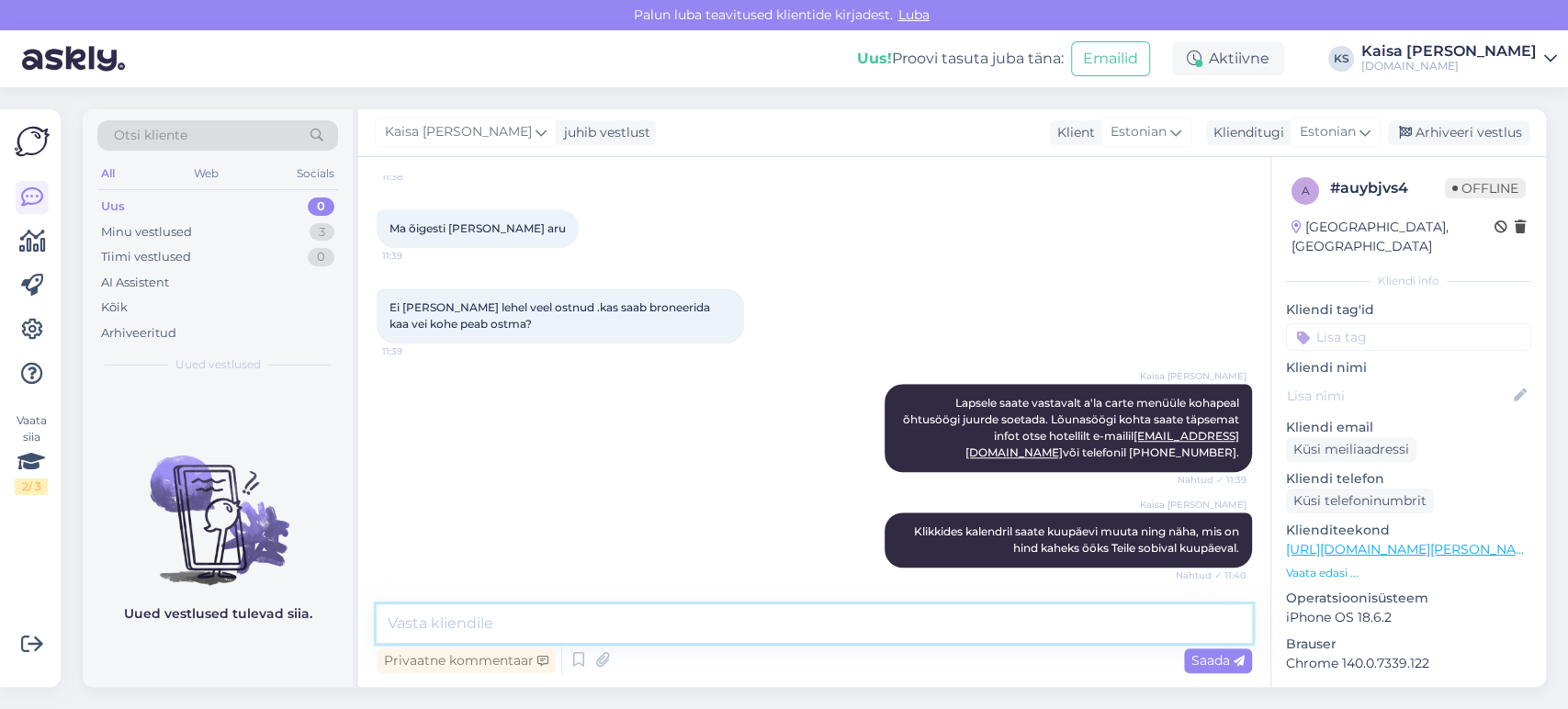
click at [706, 625] on textarea at bounding box center [814, 623] width 875 height 39
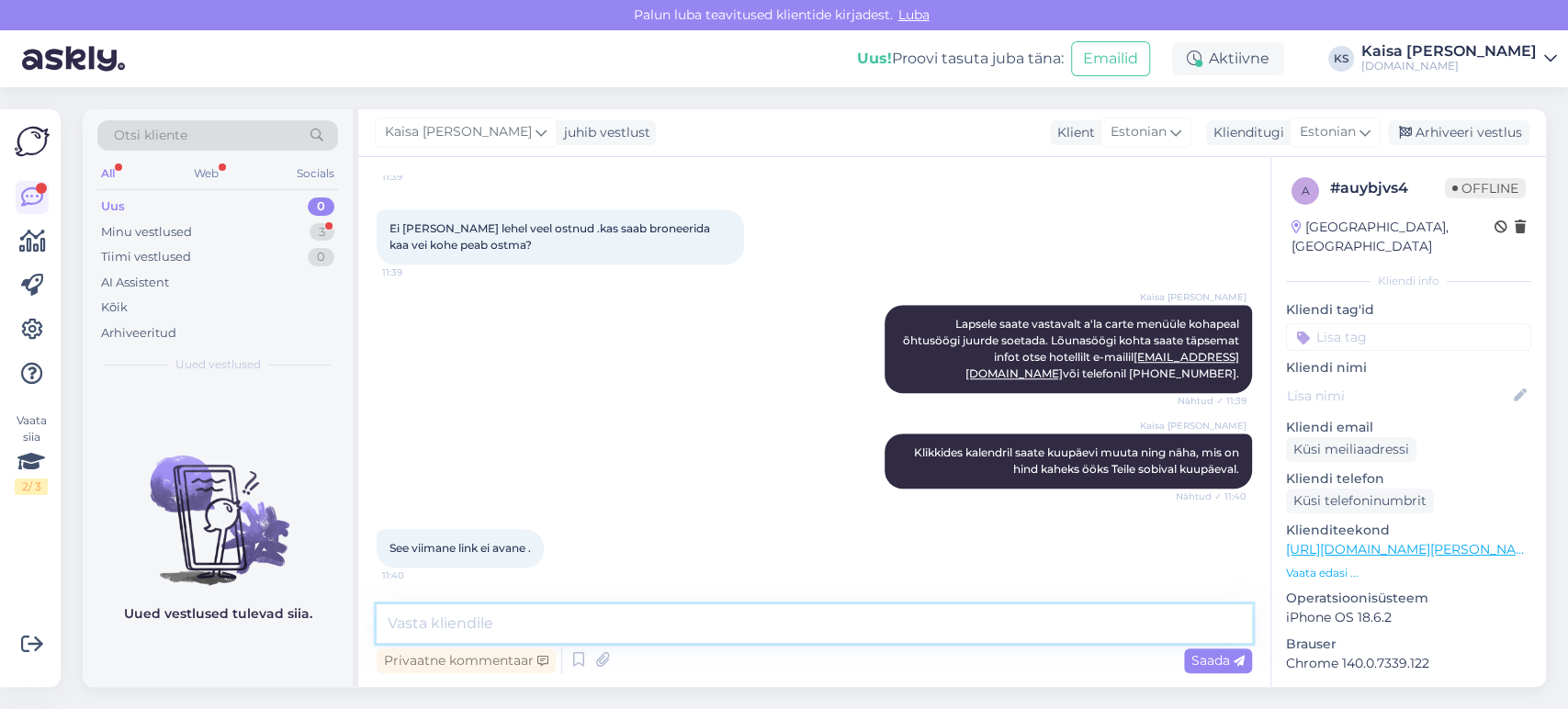
scroll to position [1151, 0]
paste textarea "[URL][DOMAIN_NAME][PERSON_NAME][DATE][DATE]"
type textarea "[URL][DOMAIN_NAME][PERSON_NAME][DATE][DATE]"
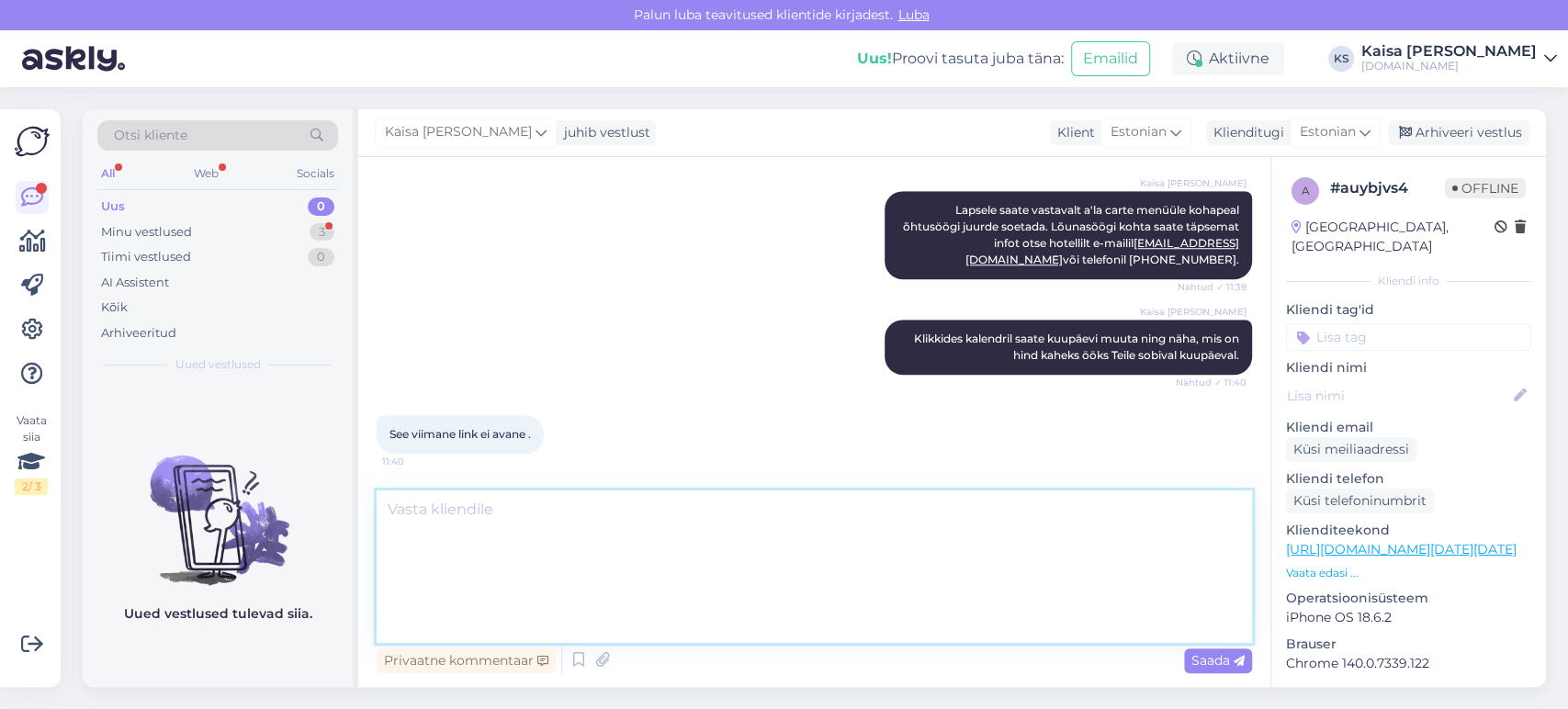
scroll to position [1522, 0]
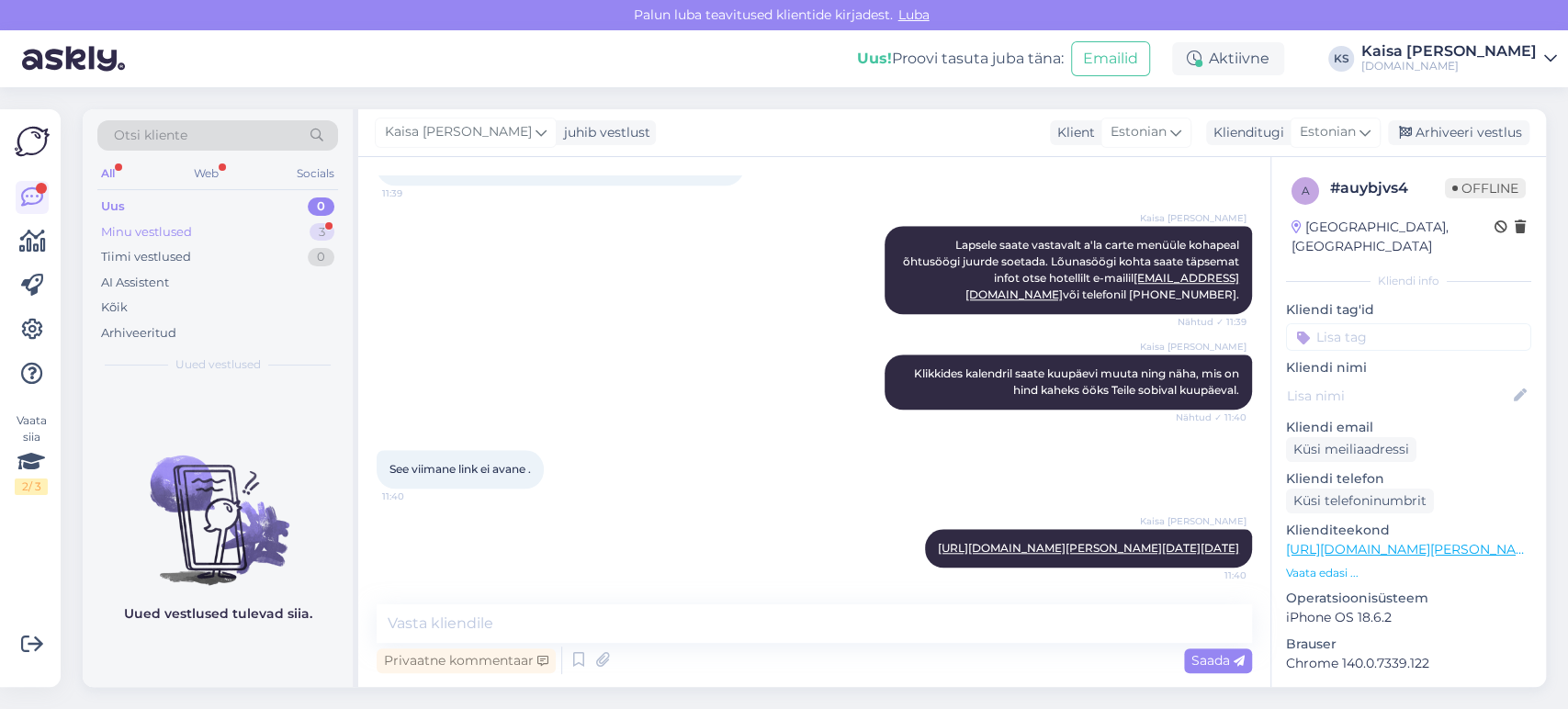
click at [320, 230] on div "3" at bounding box center [322, 232] width 25 height 18
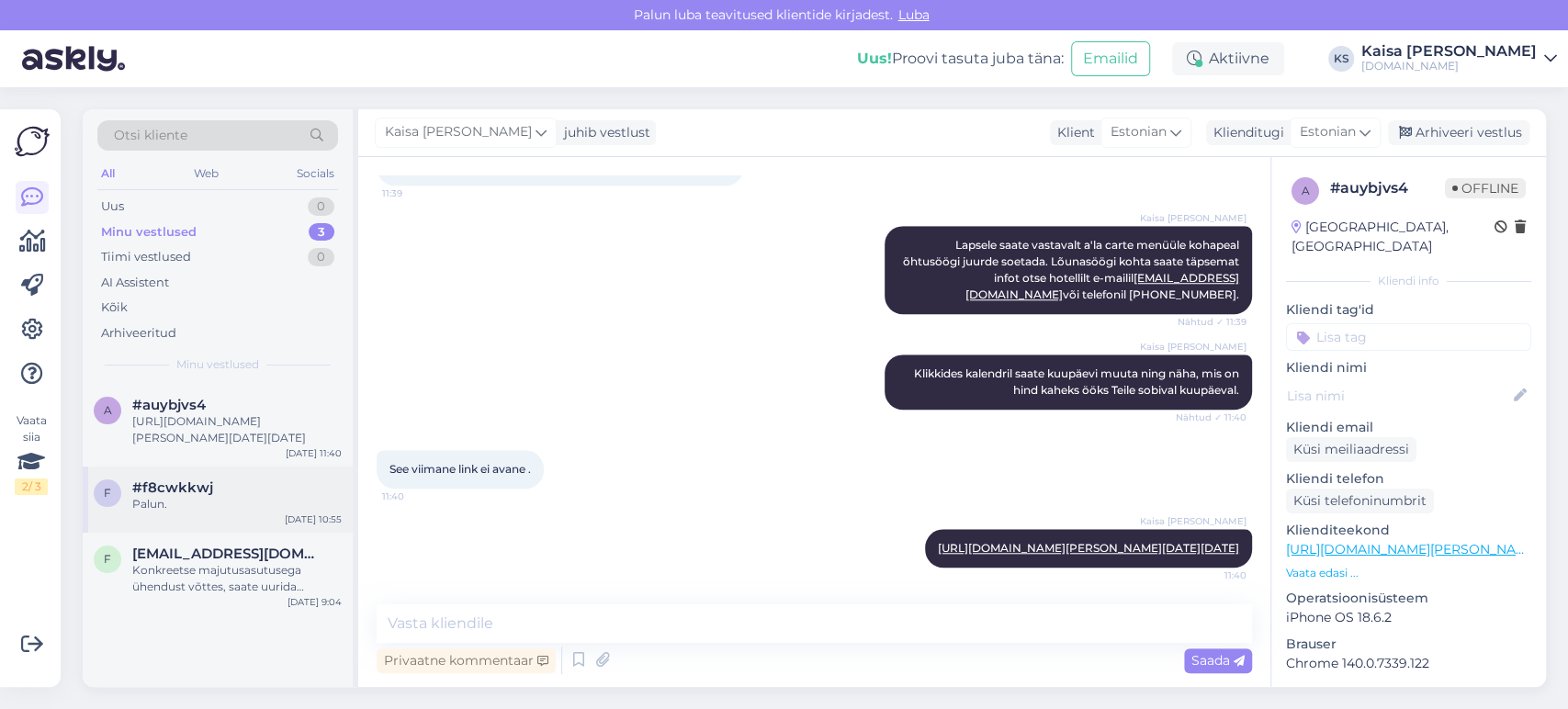
click at [238, 497] on div "Palun." at bounding box center [237, 503] width 210 height 16
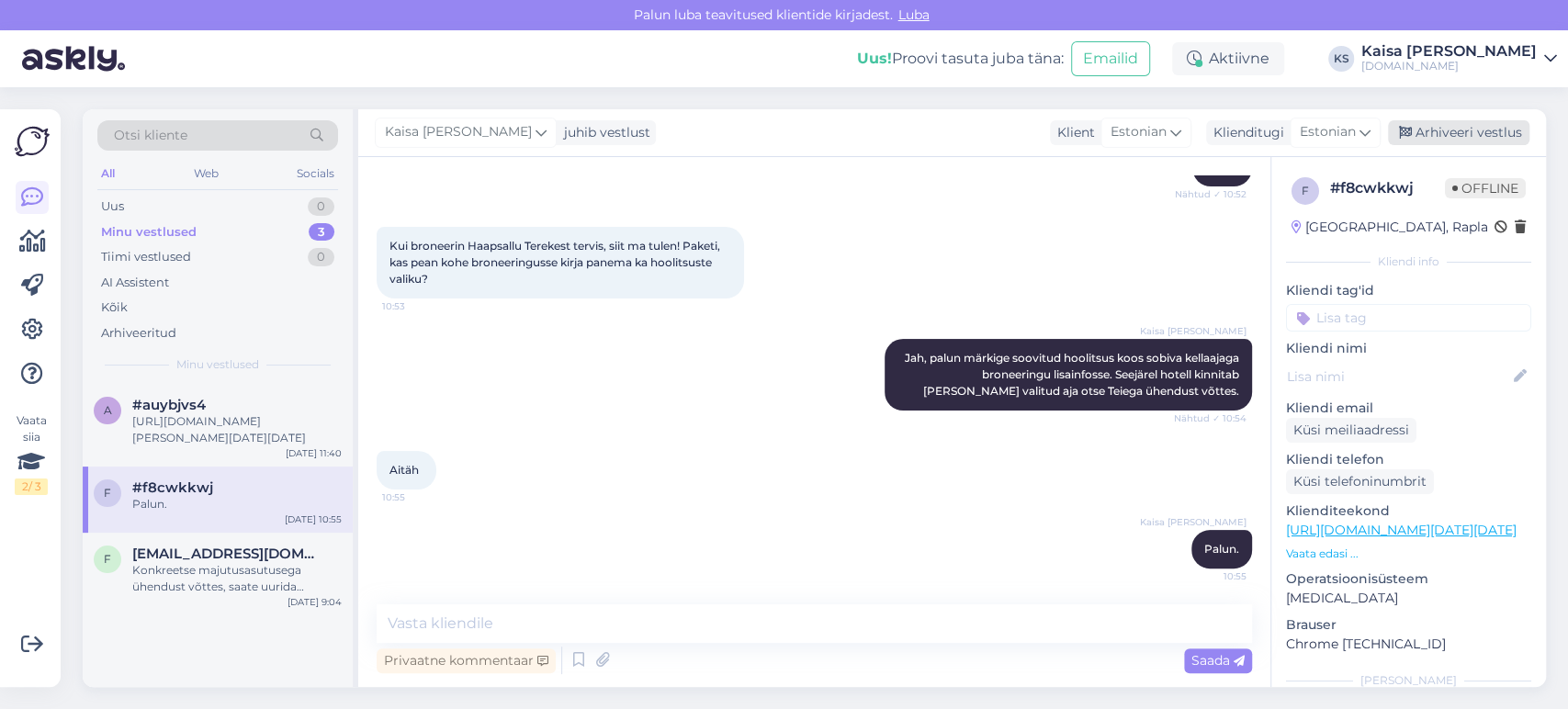
click at [1496, 130] on div "Arhiveeri vestlus" at bounding box center [1458, 133] width 141 height 25
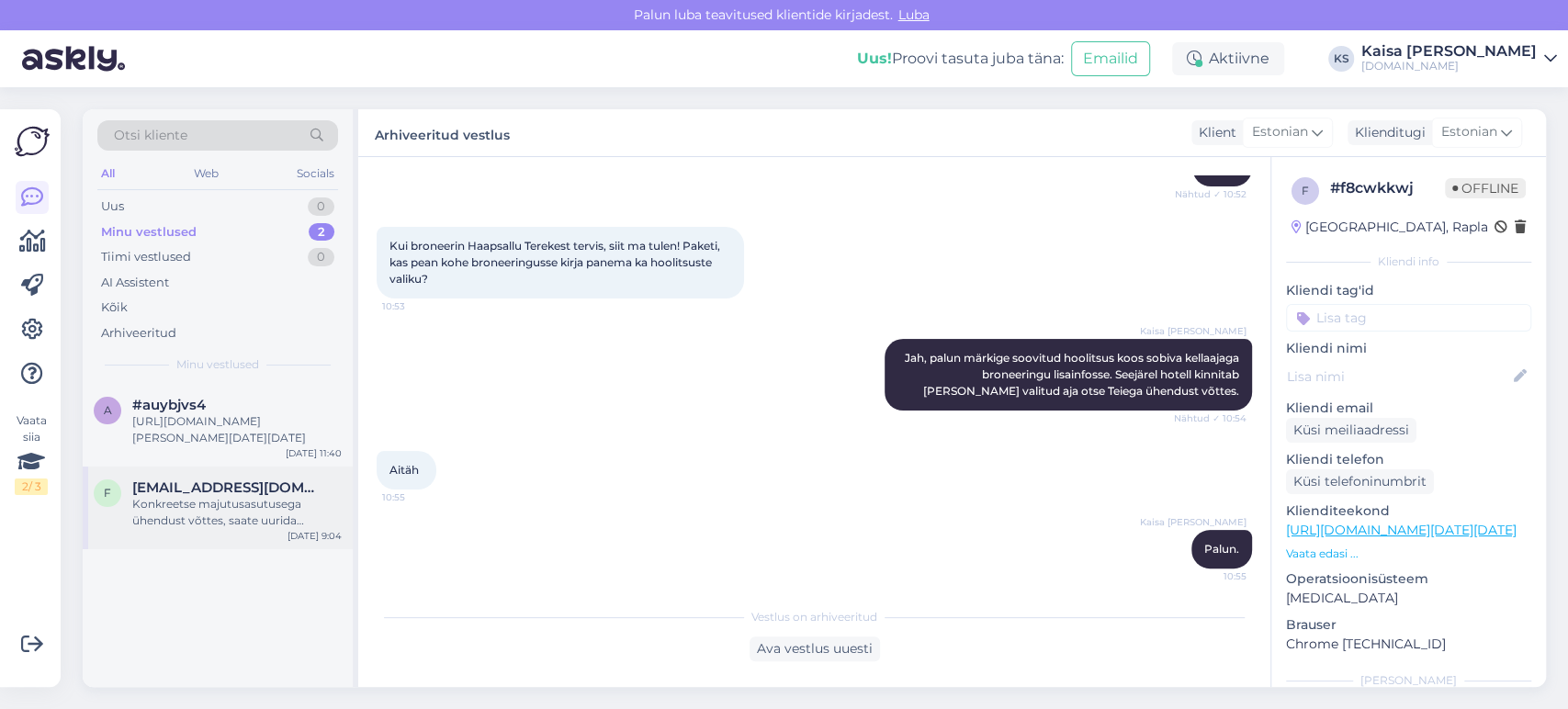
click at [161, 501] on div "Konkreetse majutusasutusega ühendust võttes, saate uurida massaažiteenuse kohta…" at bounding box center [237, 512] width 210 height 33
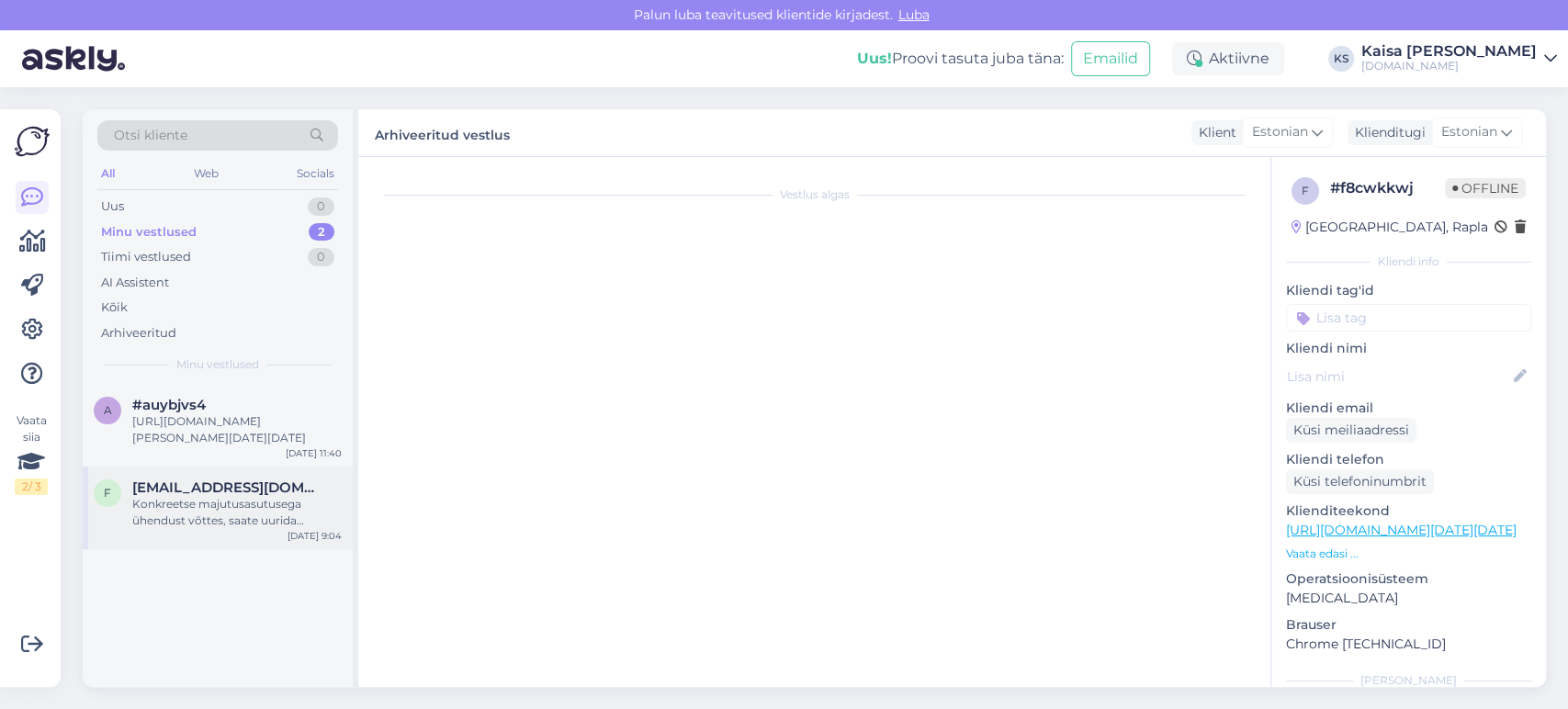
scroll to position [716, 0]
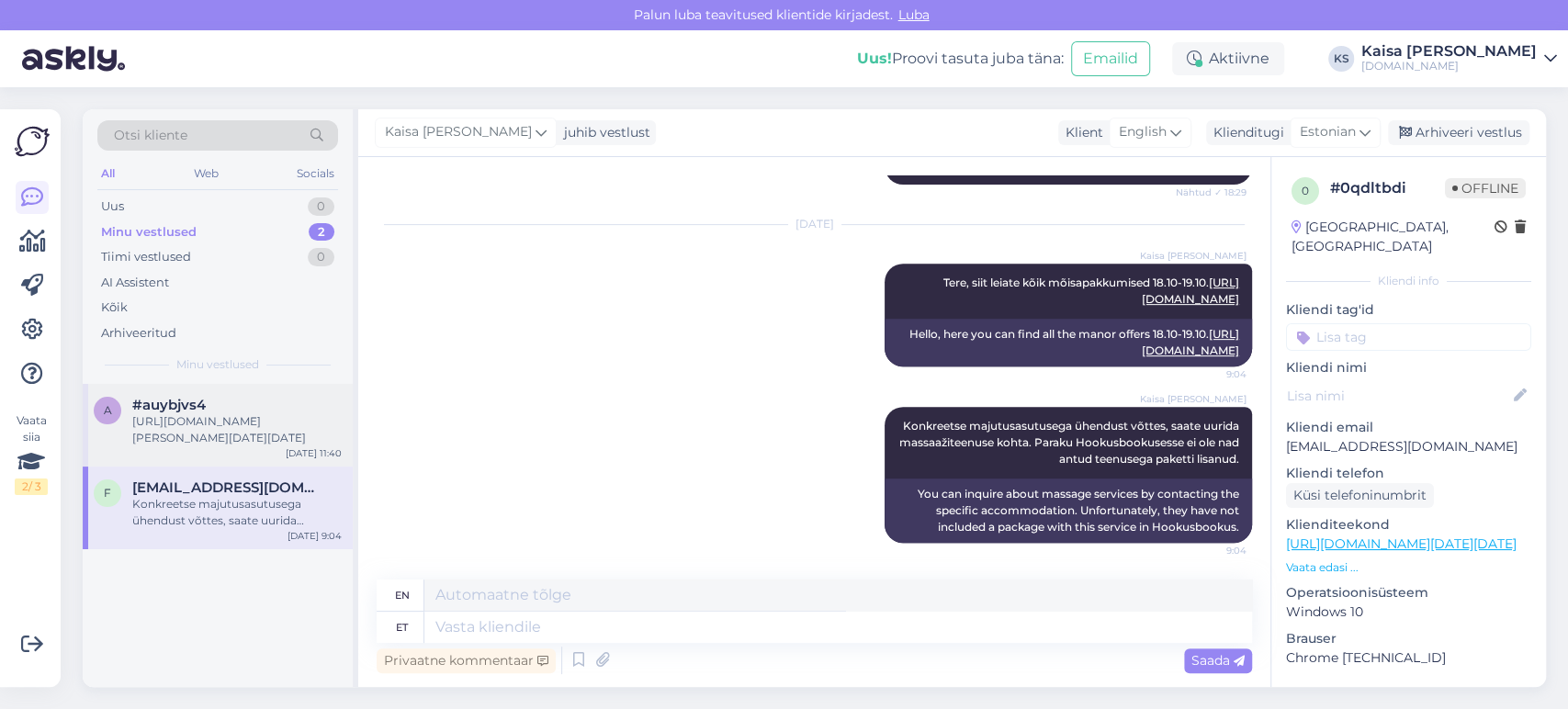
click at [184, 426] on div "[URL][DOMAIN_NAME][PERSON_NAME][DATE][DATE]" at bounding box center [237, 430] width 210 height 33
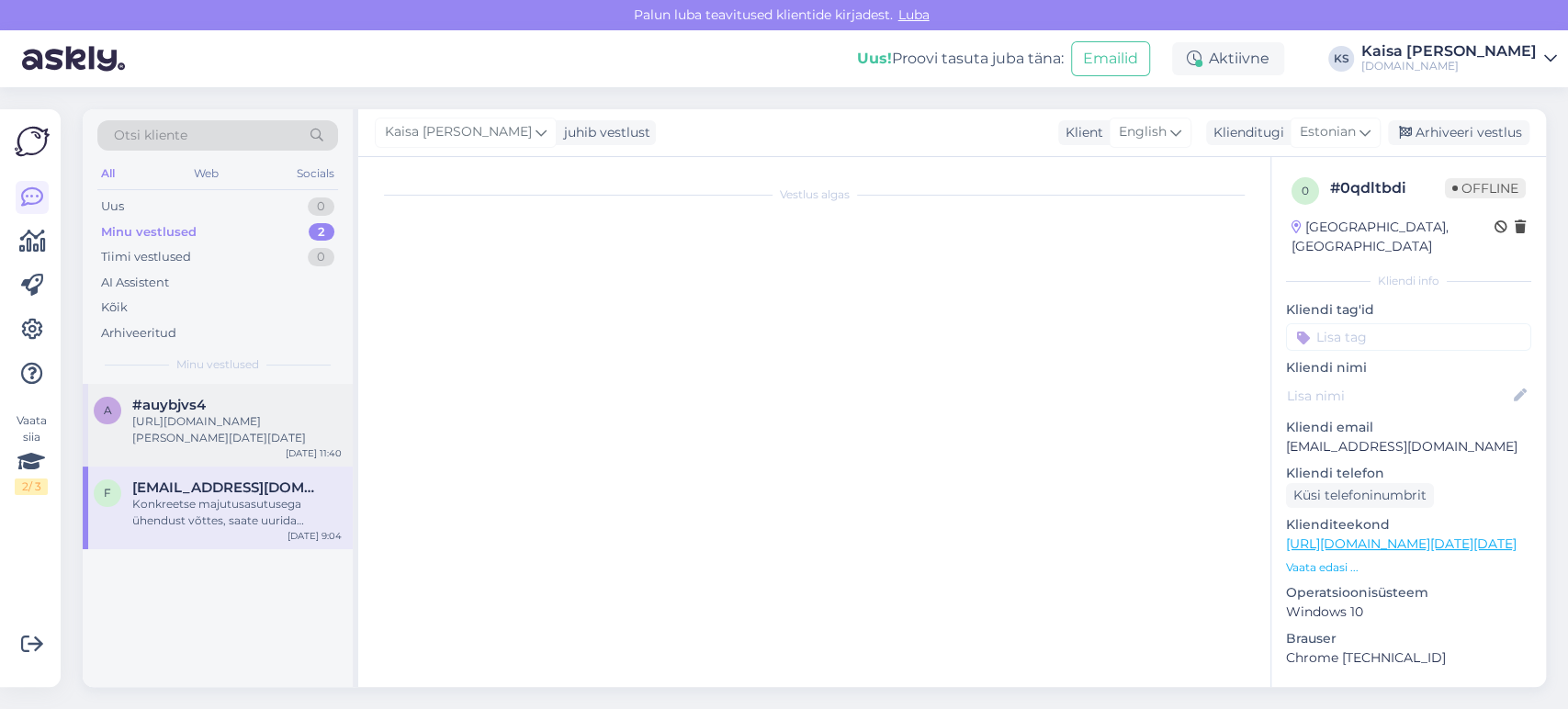
scroll to position [1522, 0]
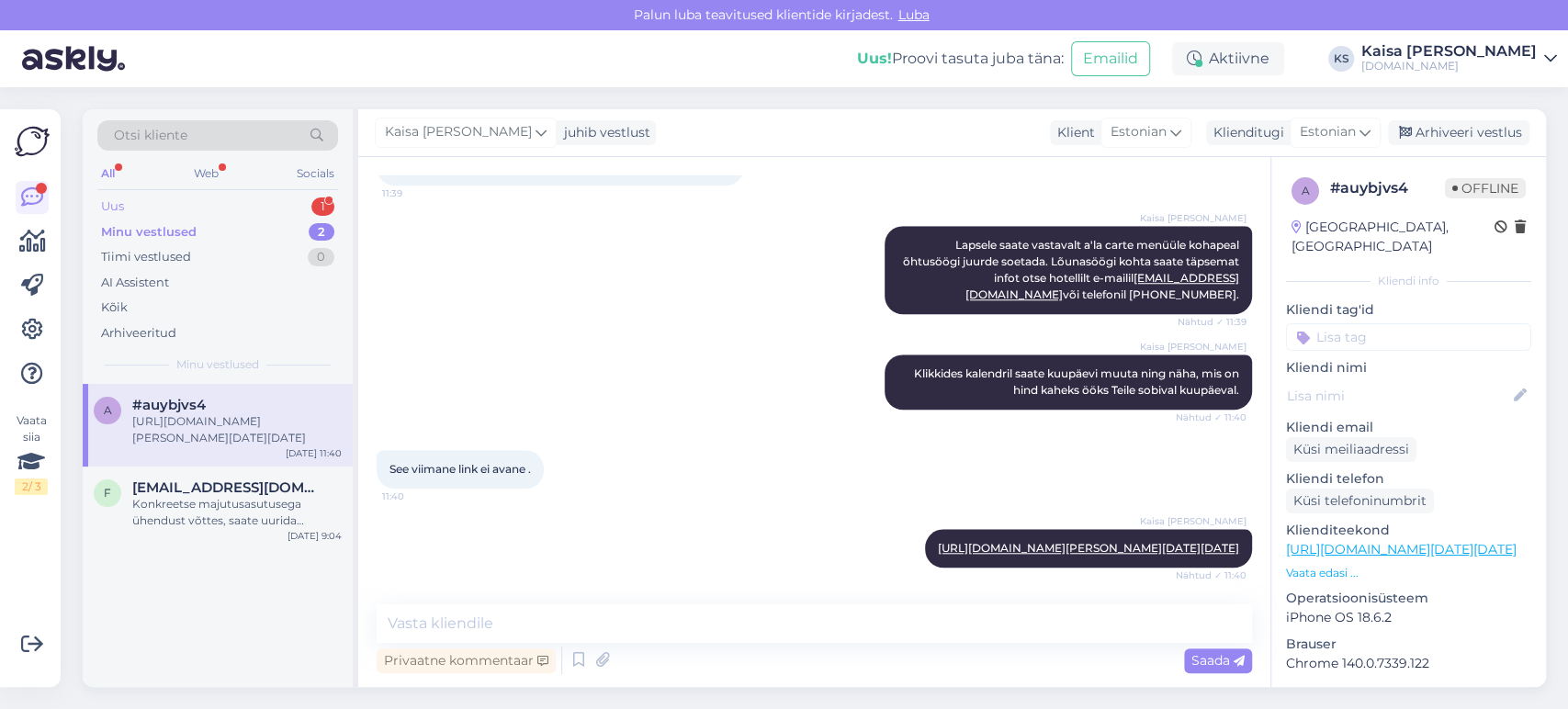
click at [301, 200] on div "Uus 1" at bounding box center [217, 207] width 241 height 26
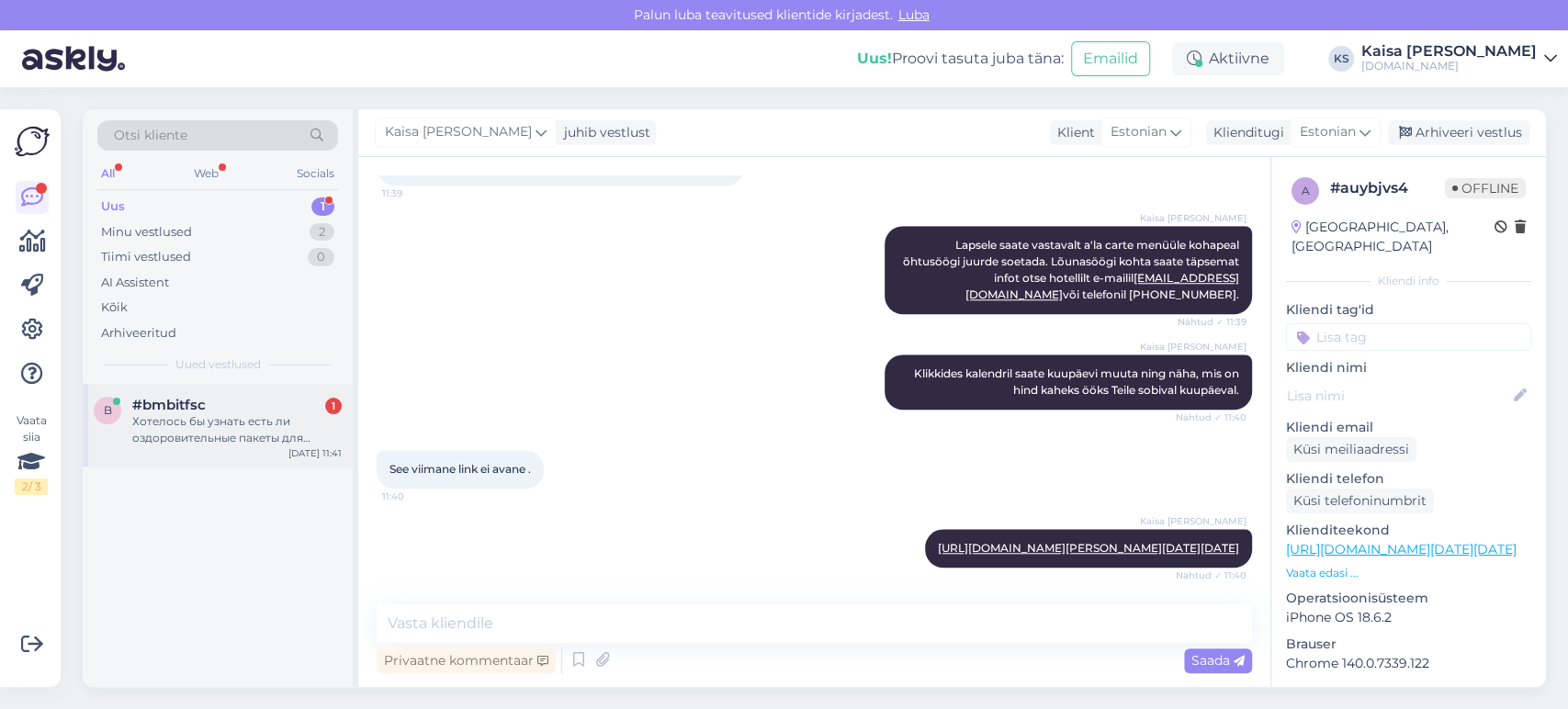
click at [238, 397] on div "#bmbitfsc 1" at bounding box center [237, 405] width 210 height 16
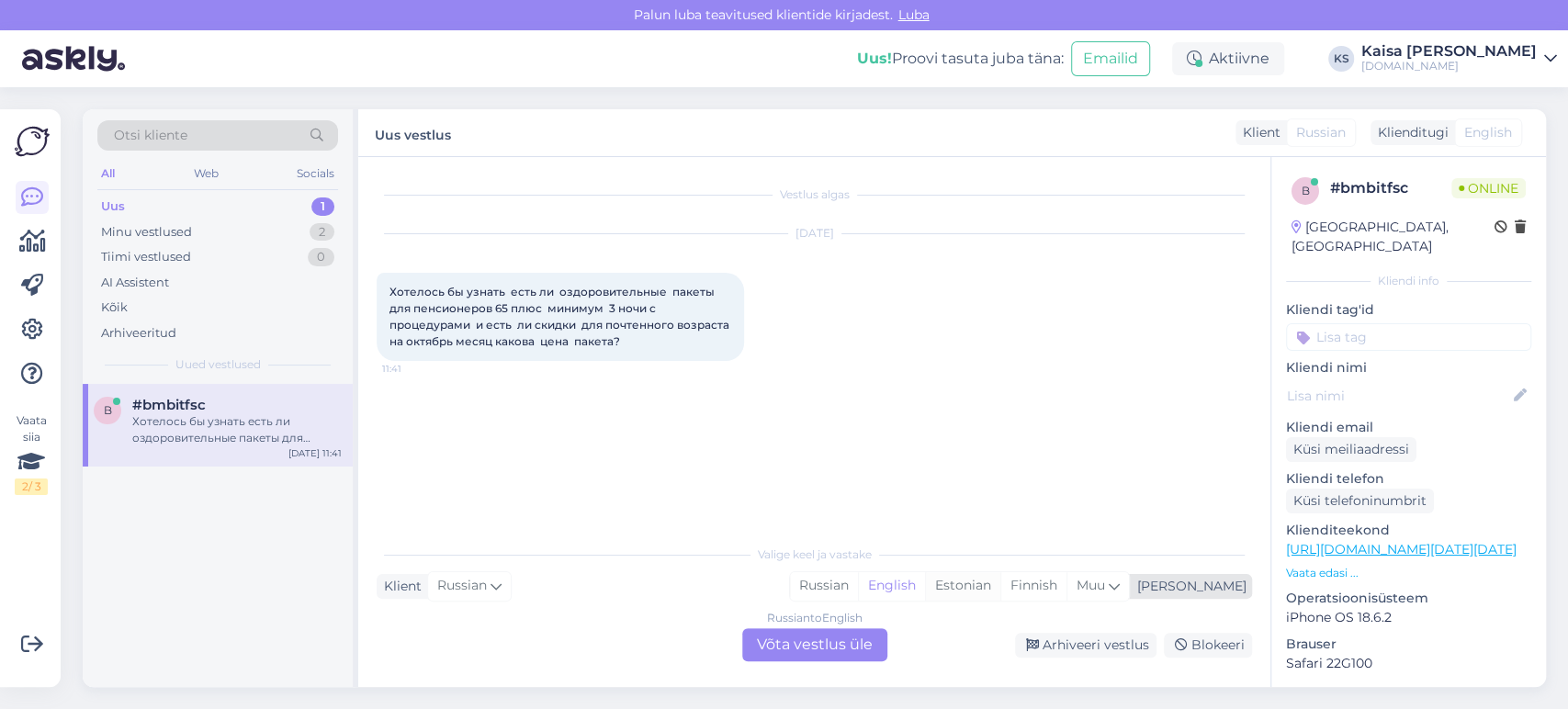
click at [1000, 578] on div "Estonian" at bounding box center [962, 585] width 75 height 28
click at [857, 641] on div "Russian to Estonian Võta vestlus üle" at bounding box center [814, 644] width 145 height 33
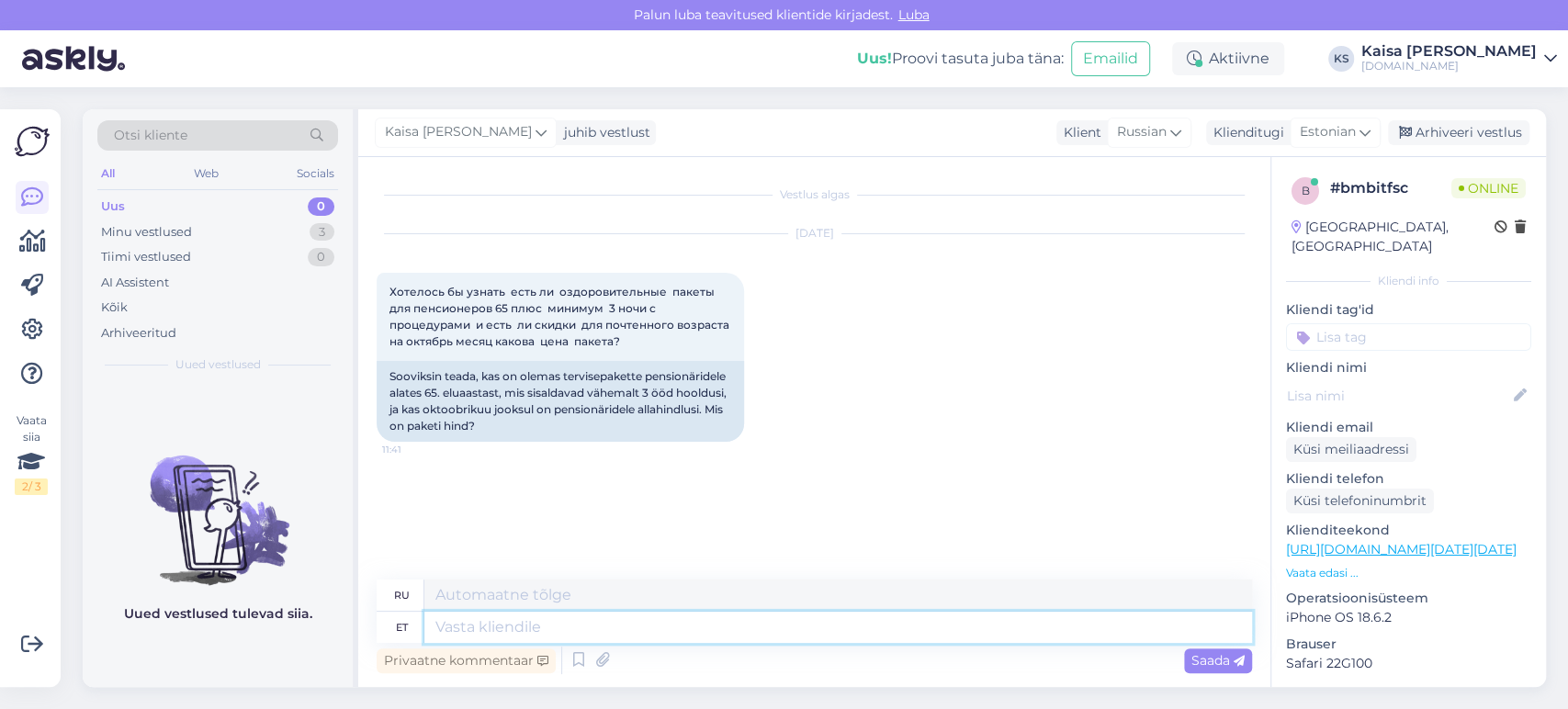
click at [857, 641] on textarea at bounding box center [838, 627] width 827 height 31
type textarea "Tere, k"
type textarea "Привет,"
type textarea "Tere, kõik h"
type textarea "Всем привет"
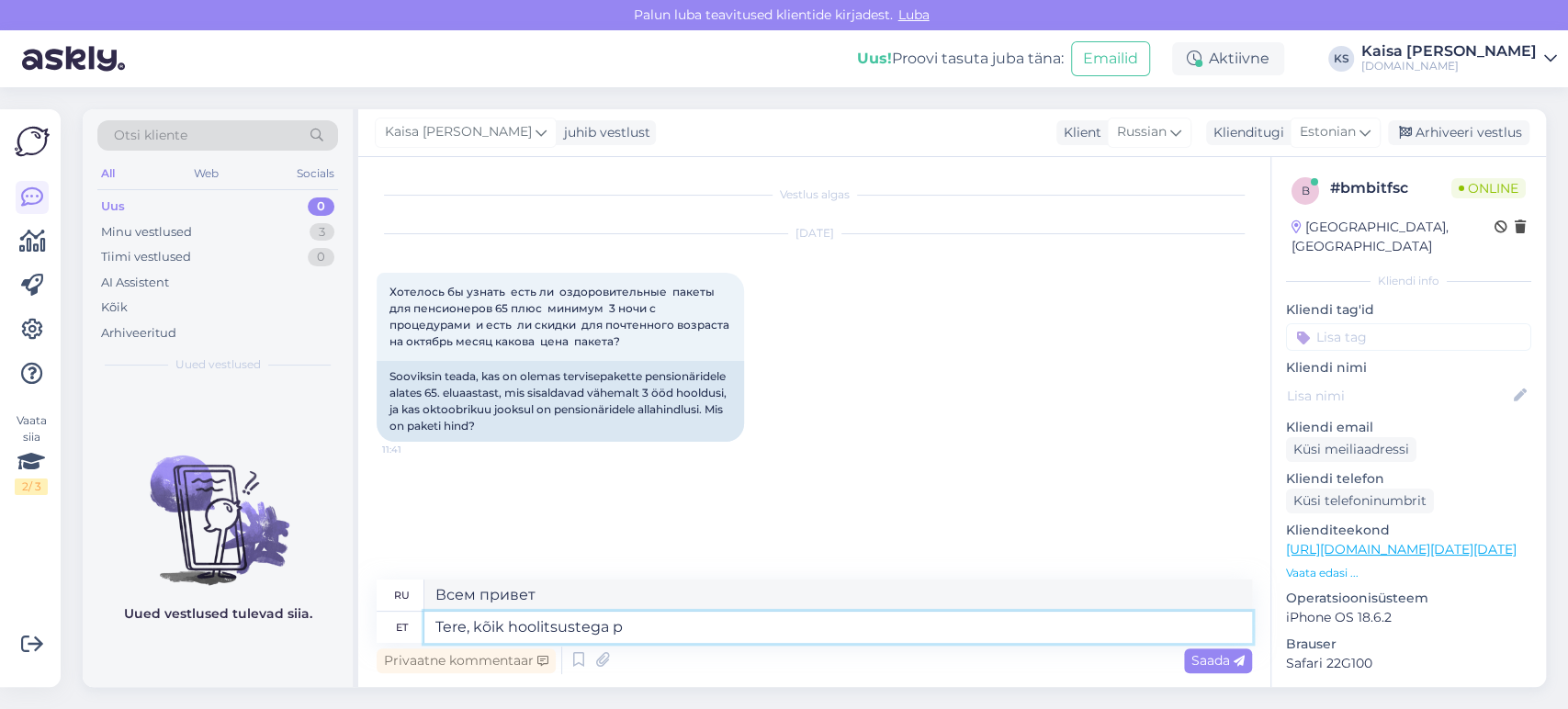
type textarea "Tere, kõik hoolitsustega pk"
type textarea "Привет всем, берегите себя."
type textarea "Tere, kõik hoolitsustega paketid le"
type textarea "Здравствуйте, все пакеты с лечением"
type textarea "Tere, kõik hoolitsustega paketid leiate s"
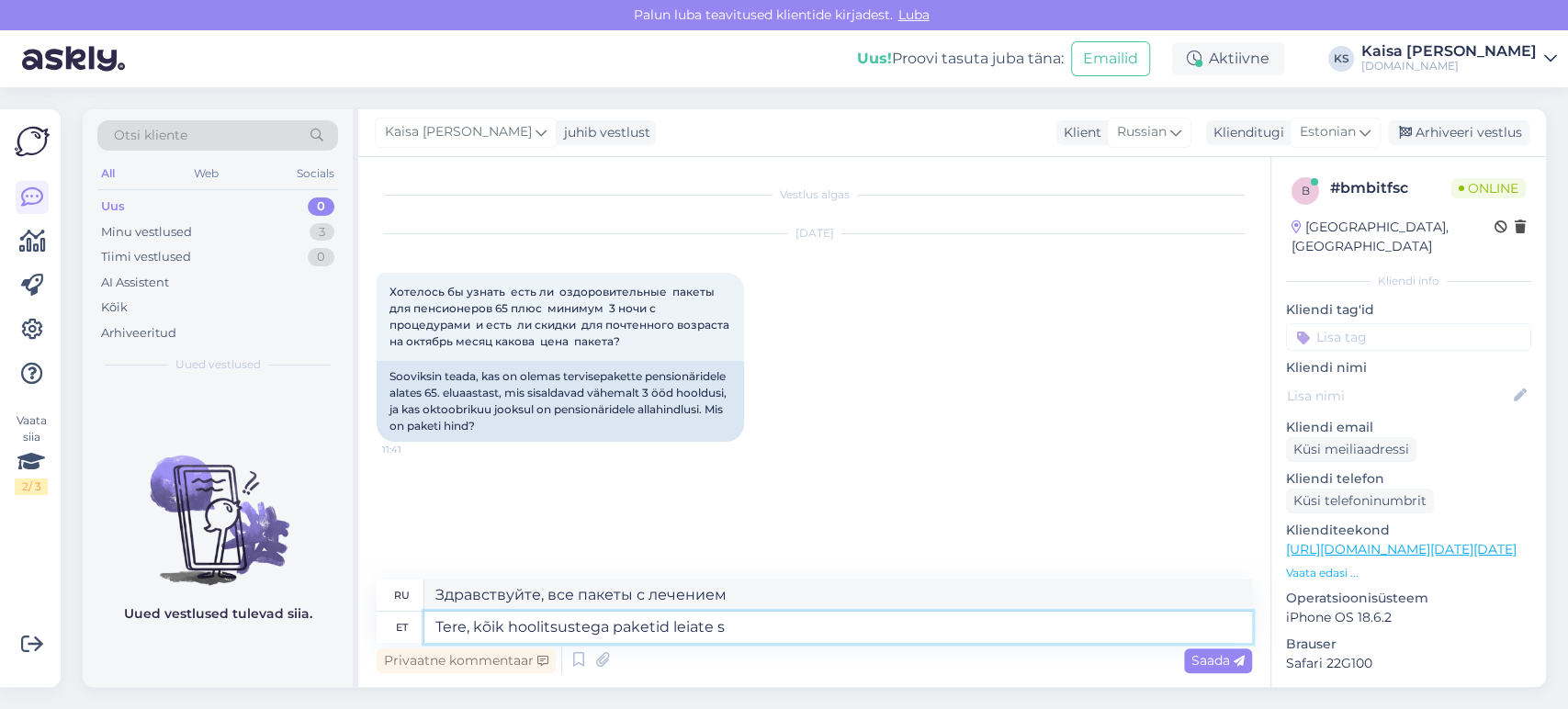
type textarea "Здравствуйте, вы можете найти все пакеты с процедурами"
type textarea "Tere, kõik hoolitsustega paketid leiate siit:"
type textarea "Здравствуйте, все пакеты лечения вы можете найти здесь:"
click at [784, 636] on textarea "Tere, kõik hoolitsustega paketid leiate siit:" at bounding box center [838, 627] width 827 height 31
paste textarea "[URL][DOMAIN_NAME][DATE][DATE]"
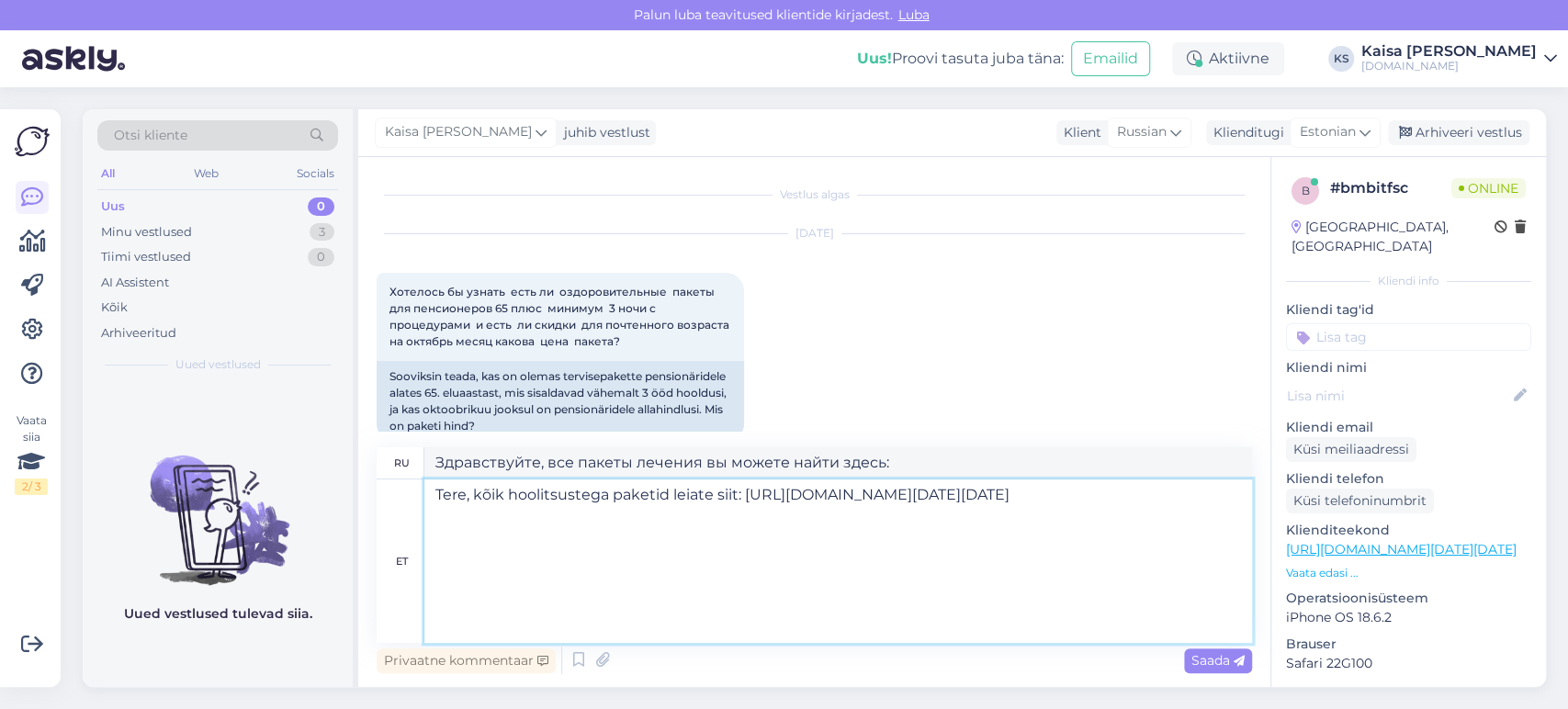
type textarea "Tere, kõik hoolitsustega paketid leiate siit: [URL][DOMAIN_NAME][DATE][DATE]"
type textarea "Здравствуйте, все пакеты с лечением можно найти здесь: [URL][DOMAIN_NAME][DATE]…"
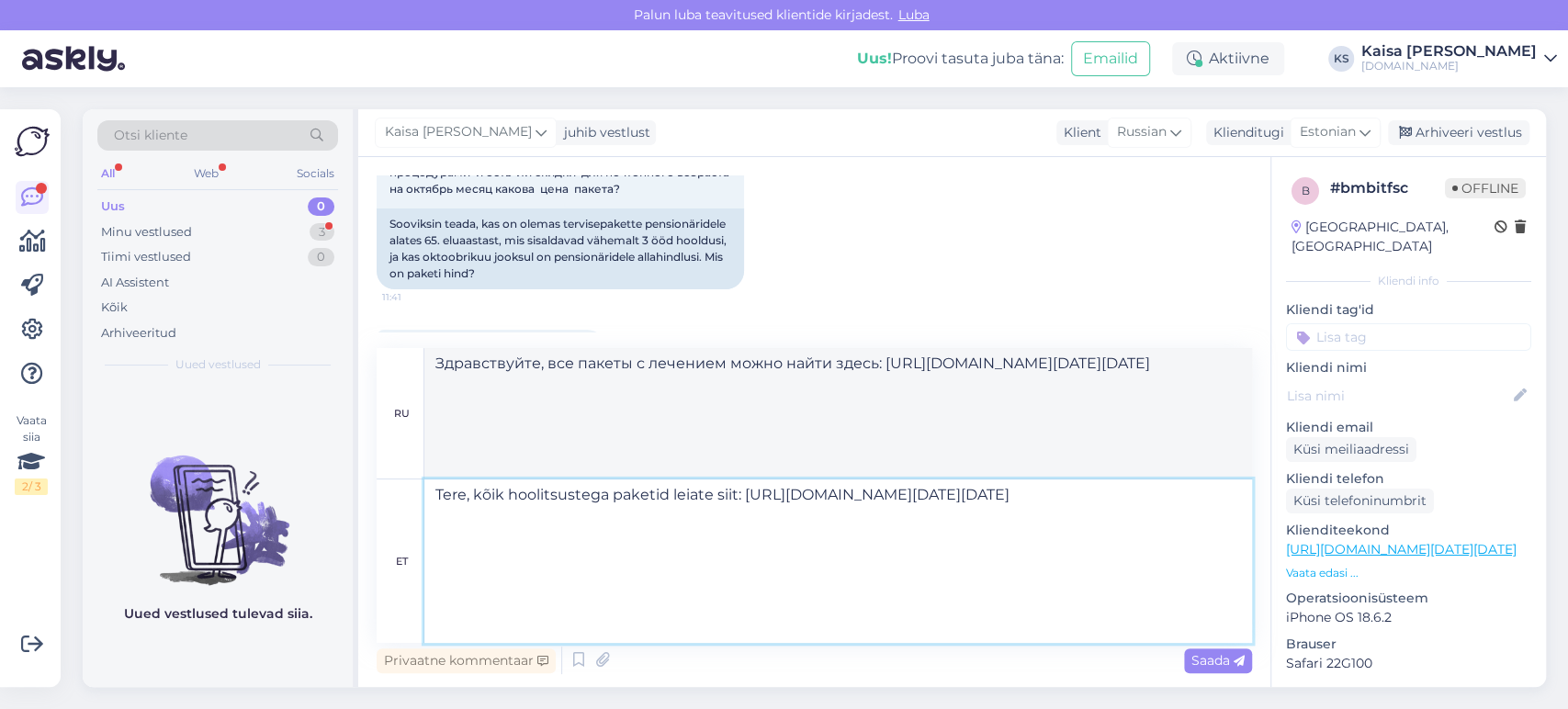
scroll to position [240, 0]
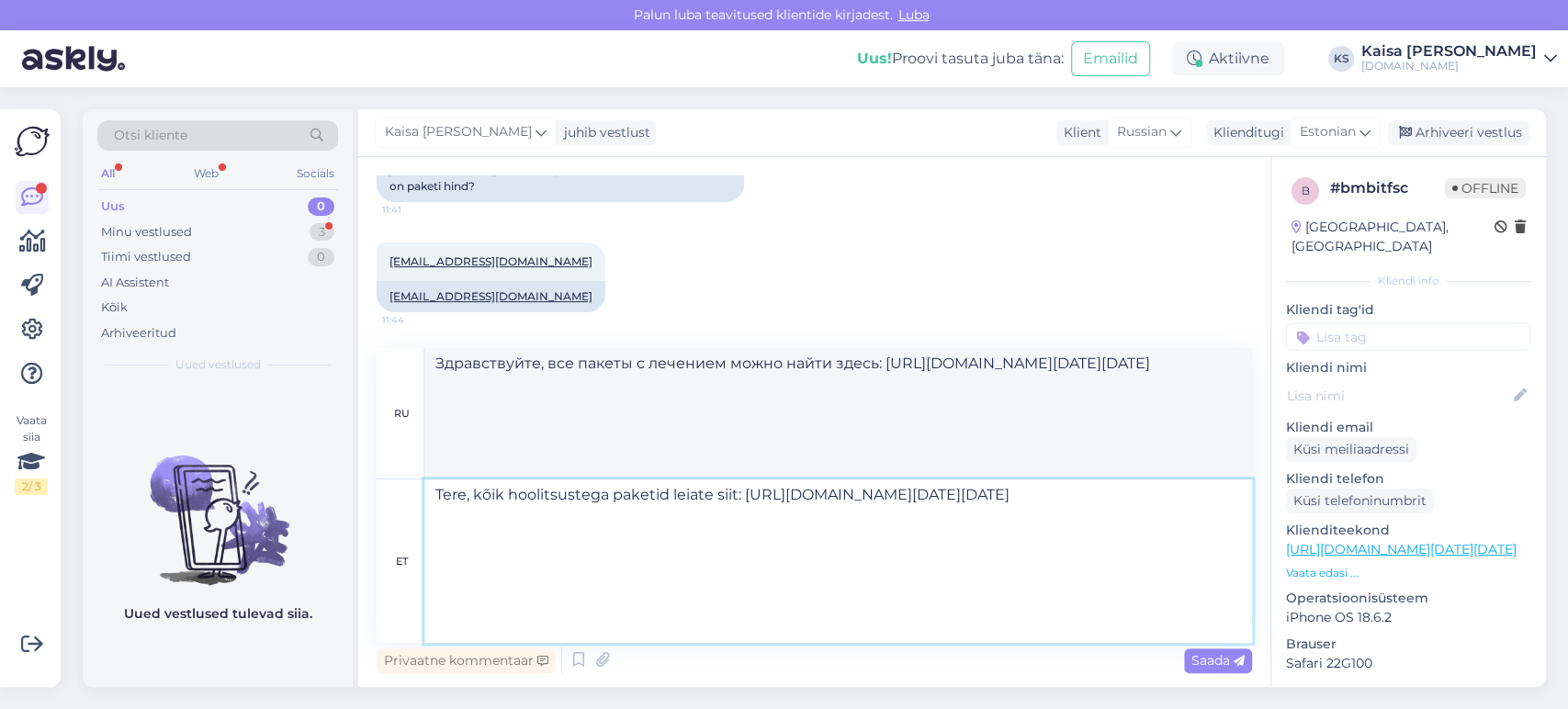
type textarea "Tere, kõik hoolitsustega paketid leiate siit: [URL][DOMAIN_NAME][DATE][DATE] P"
type textarea "Здравствуйте, все пакеты с лечением можно найти здесь: [URL][DOMAIN_NAME][DATE]…"
type textarea "Tere, kõik hoolitsustega paketid leiate siit: [URL][DOMAIN_NAME][DATE][DATE] P"
